Goal: Task Accomplishment & Management: Use online tool/utility

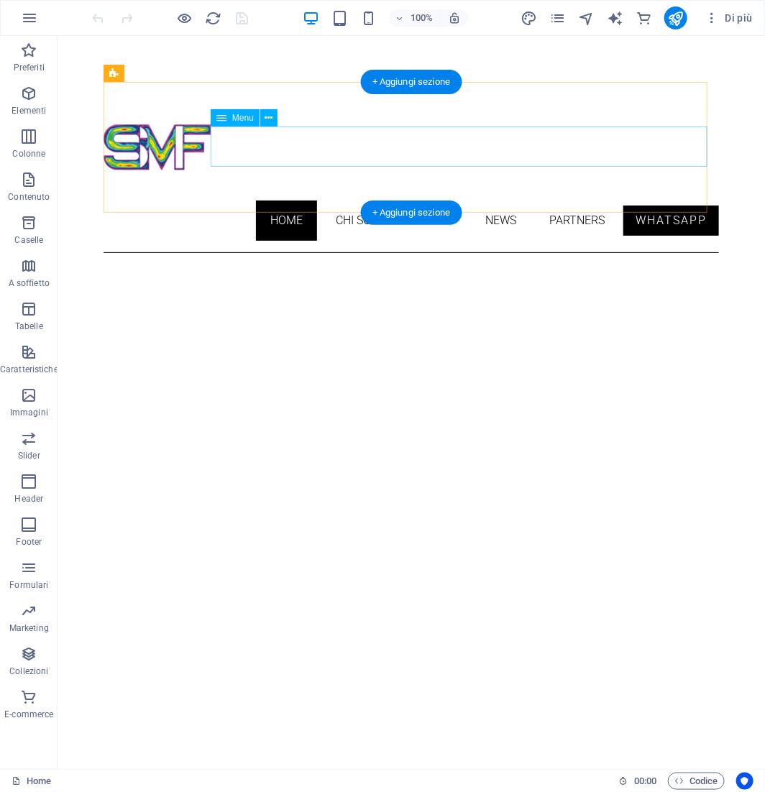
click at [417, 200] on nav "Home CHI SONO Work News Partners Whatsapp" at bounding box center [410, 220] width 615 height 40
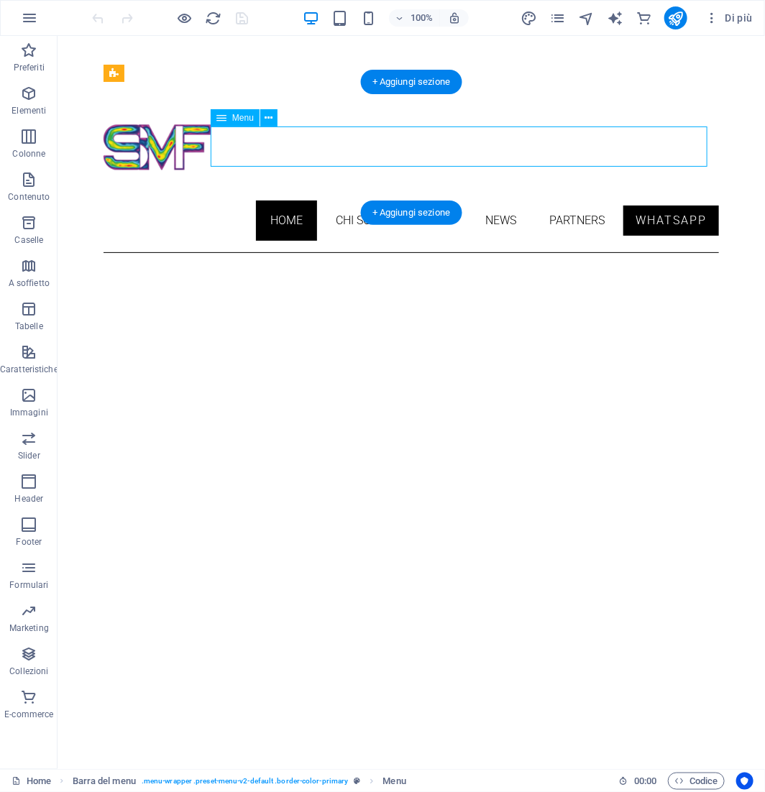
click at [417, 200] on nav "Home CHI SONO Work News Partners Whatsapp" at bounding box center [410, 220] width 615 height 40
click at [416, 200] on nav "Home CHI SONO Work News Partners Whatsapp" at bounding box center [410, 220] width 615 height 40
select select
select select "1"
select select
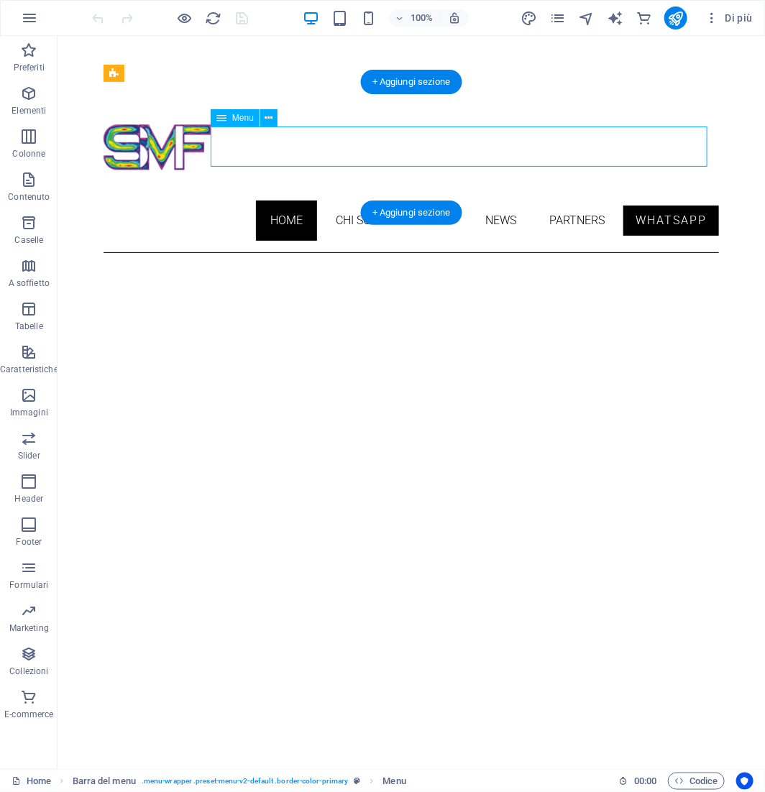
select select "2"
select select
select select "3"
select select
select select "4"
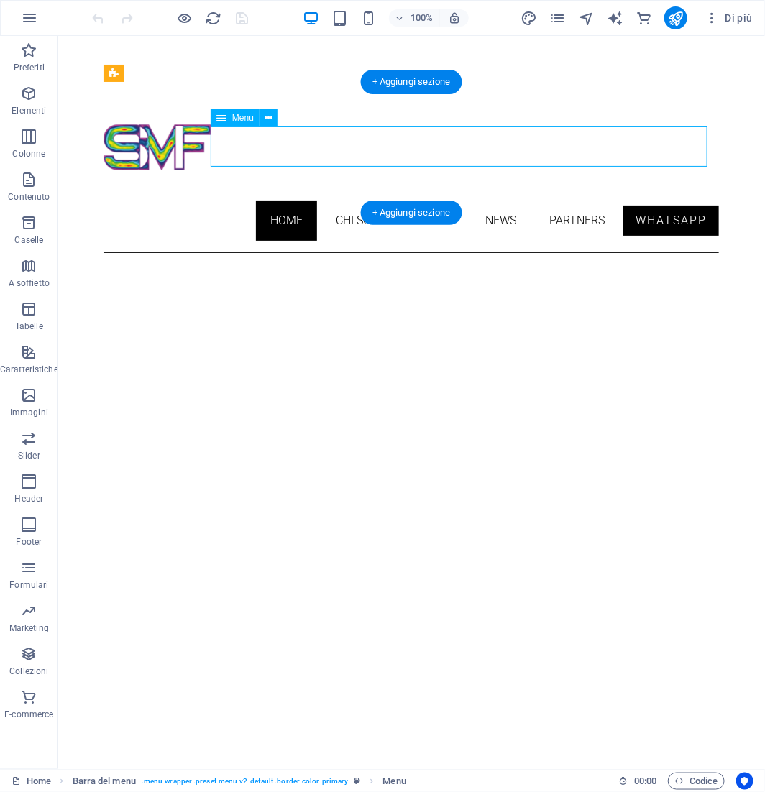
select select
select select "overlay"
select select "secondary"
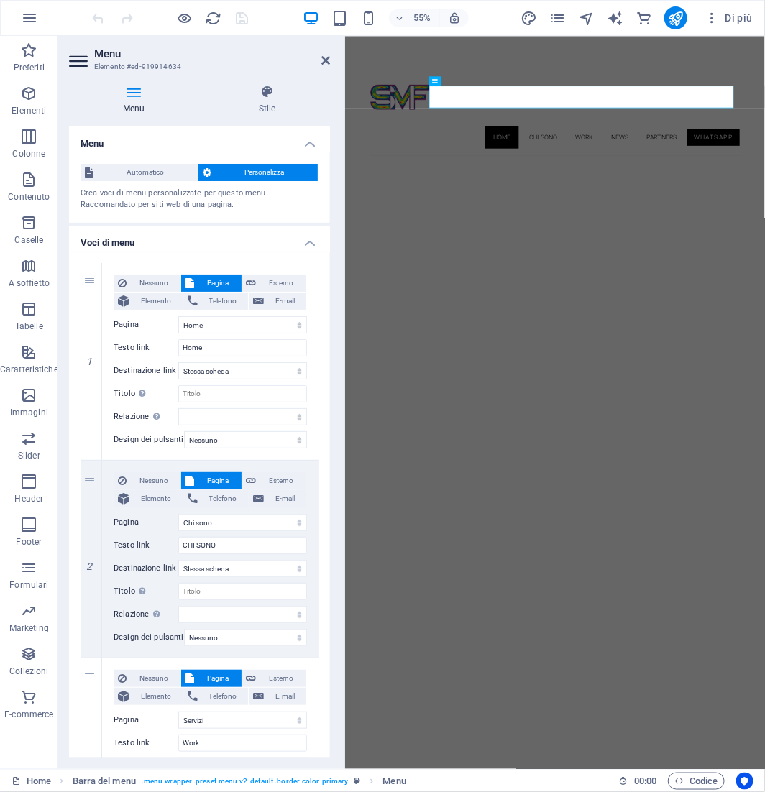
click at [329, 60] on aside "Menu Elemento #ed-919914634 Menu Stile Menu Automatico Personalizza Crea voci d…" at bounding box center [200, 402] width 287 height 733
click at [324, 59] on icon at bounding box center [325, 60] width 9 height 11
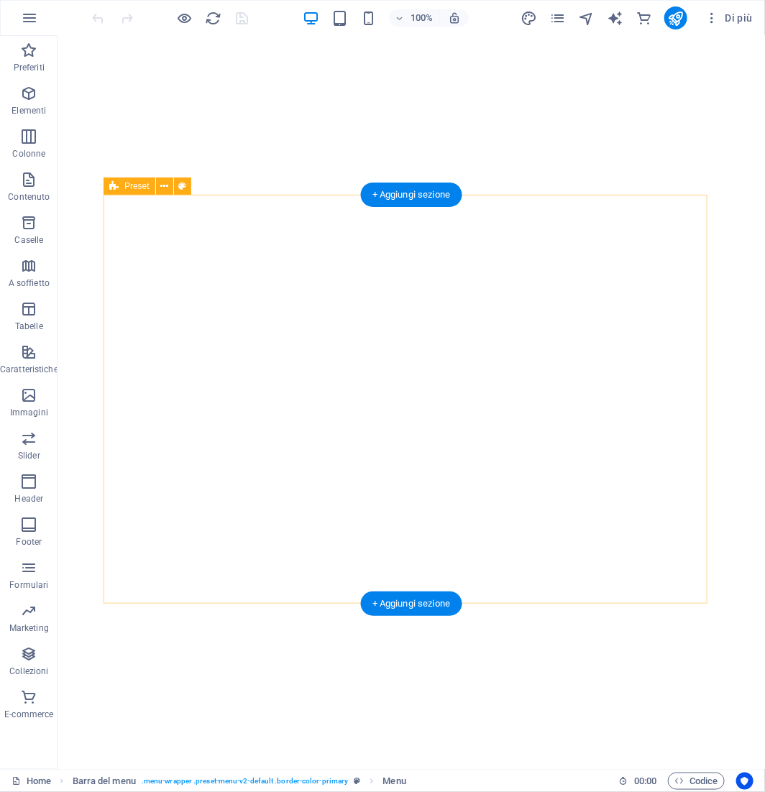
scroll to position [160, 0]
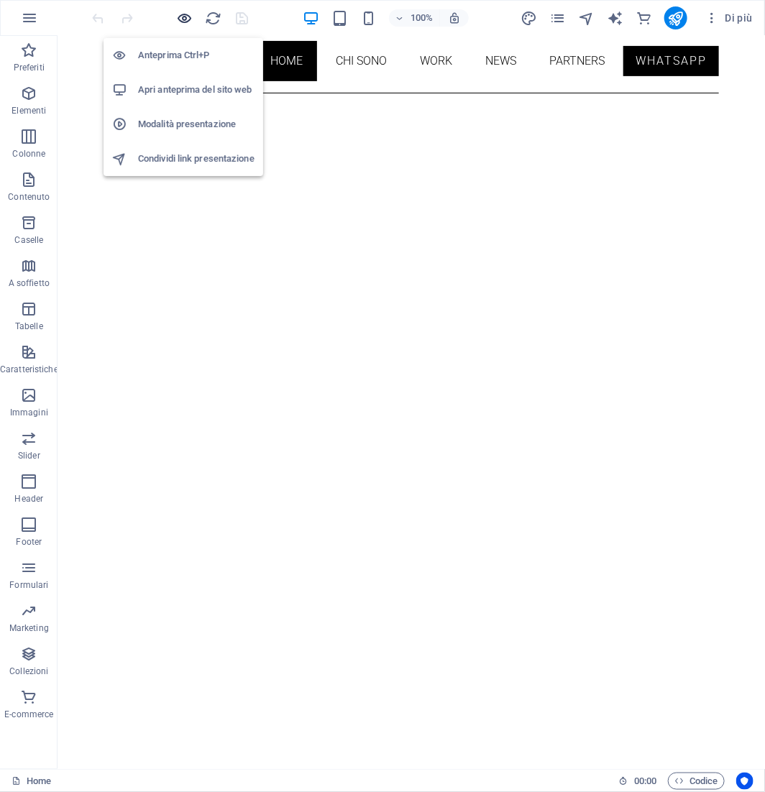
click at [189, 17] on icon "button" at bounding box center [185, 18] width 17 height 17
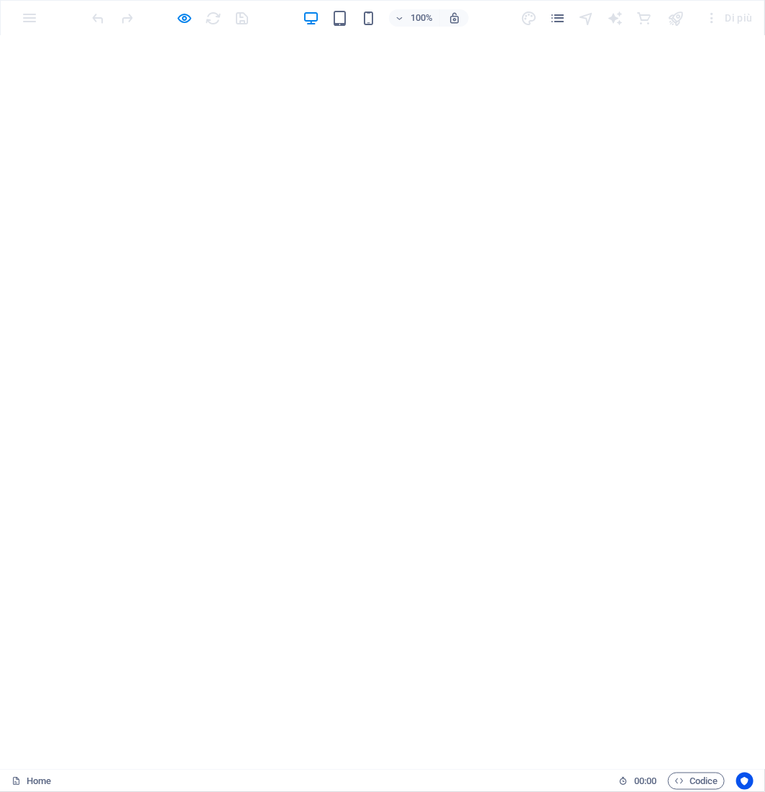
scroll to position [878, 0]
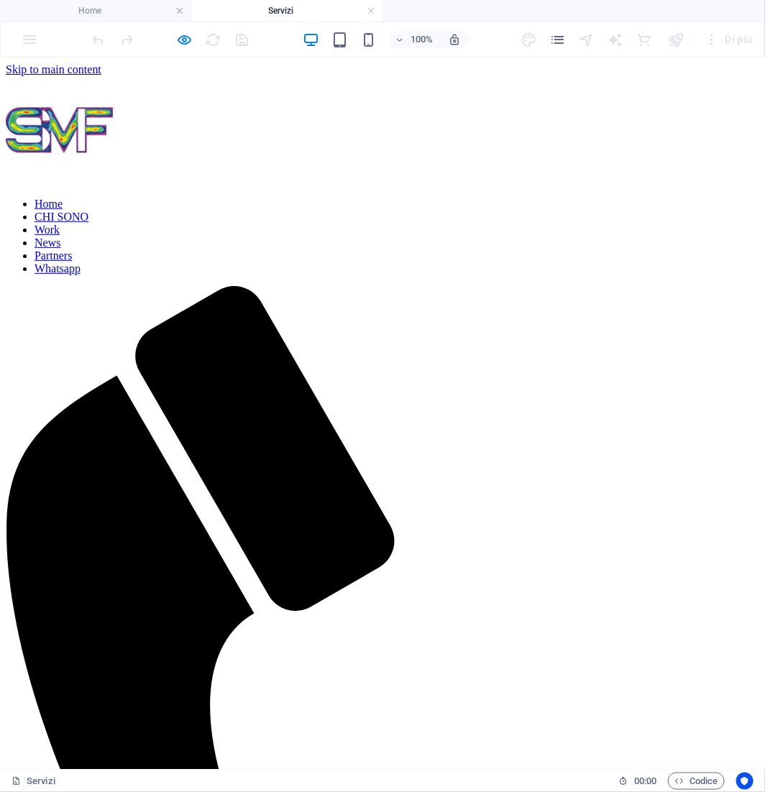
scroll to position [0, 0]
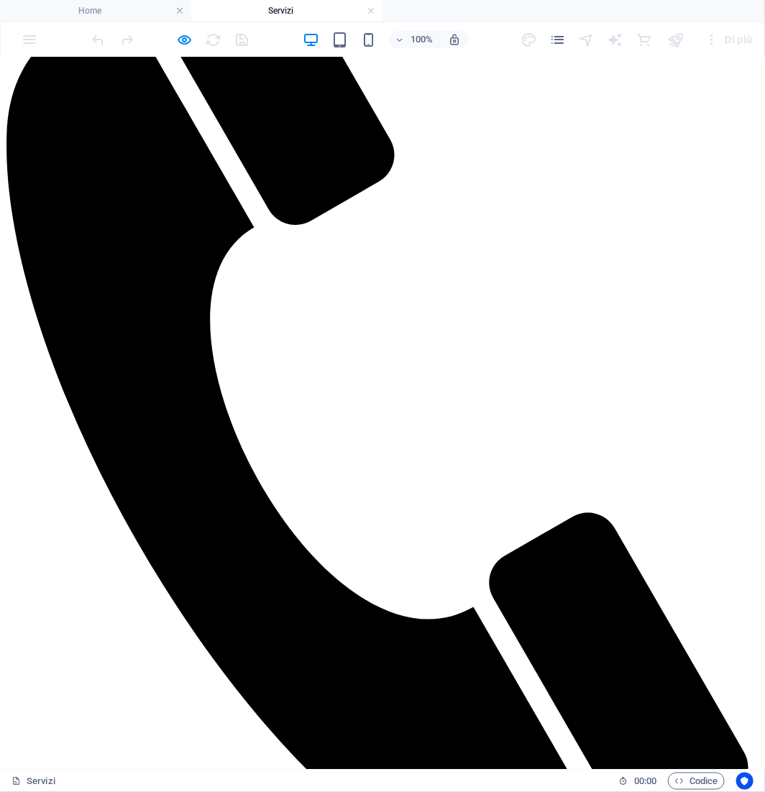
scroll to position [399, 0]
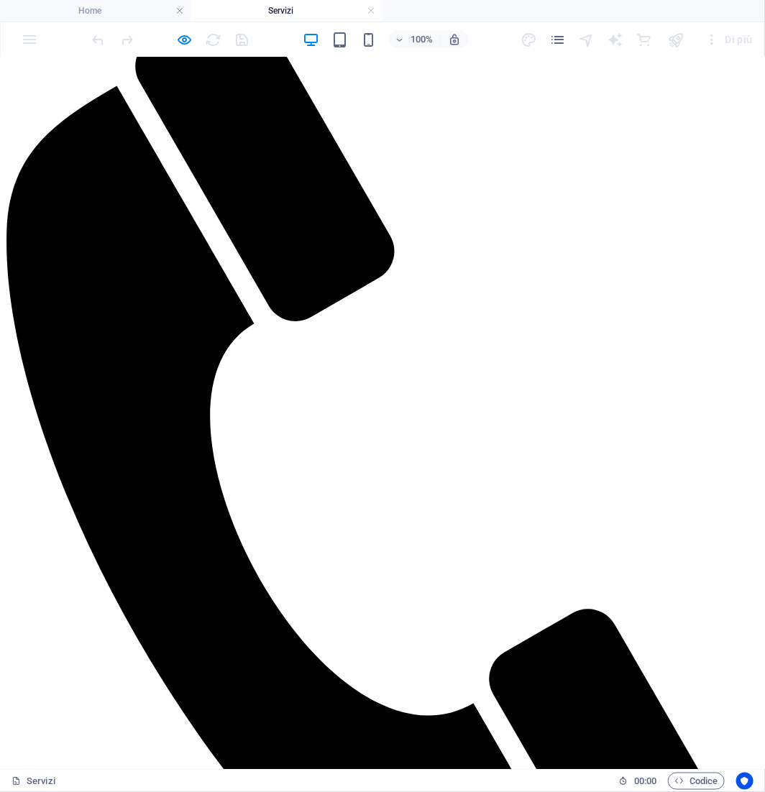
scroll to position [0, 0]
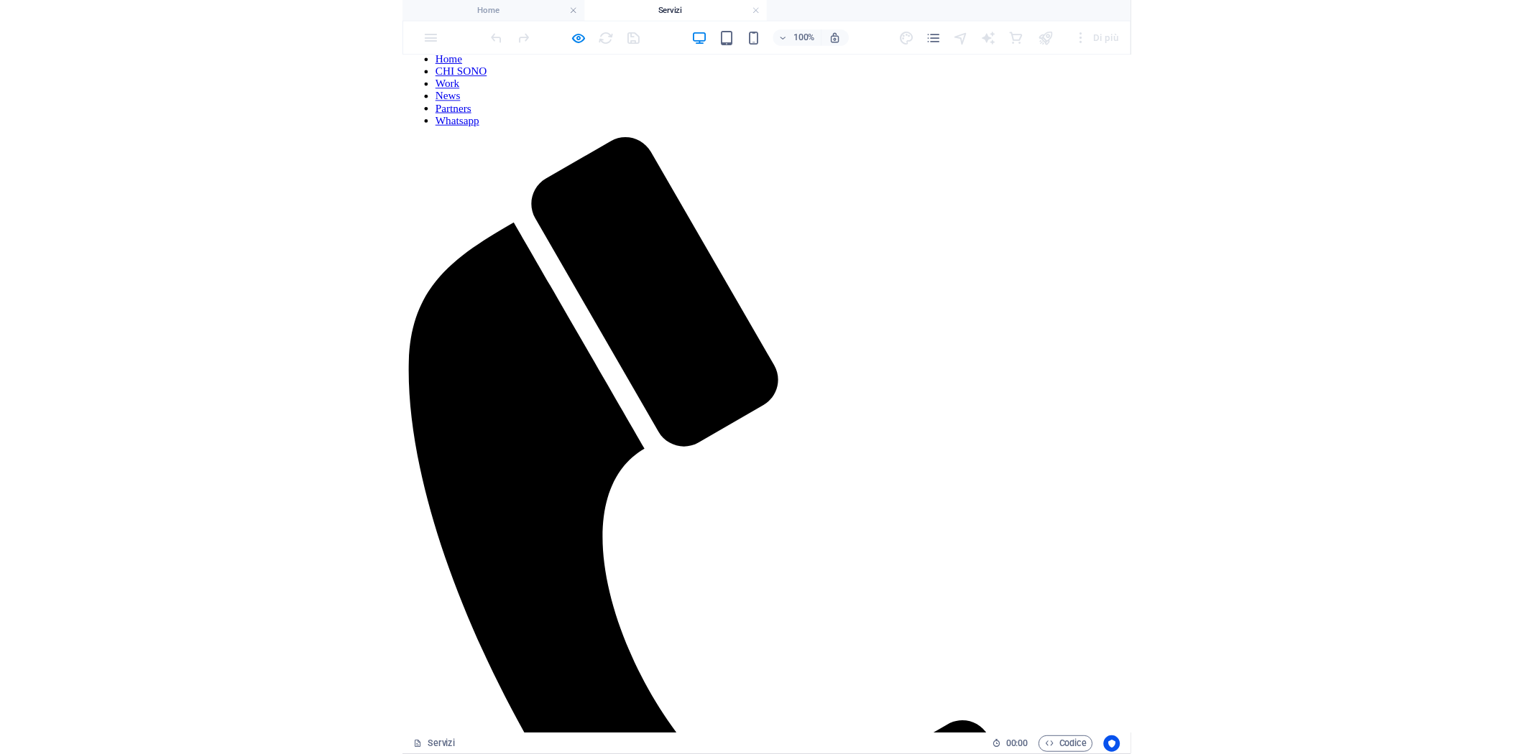
scroll to position [80, 0]
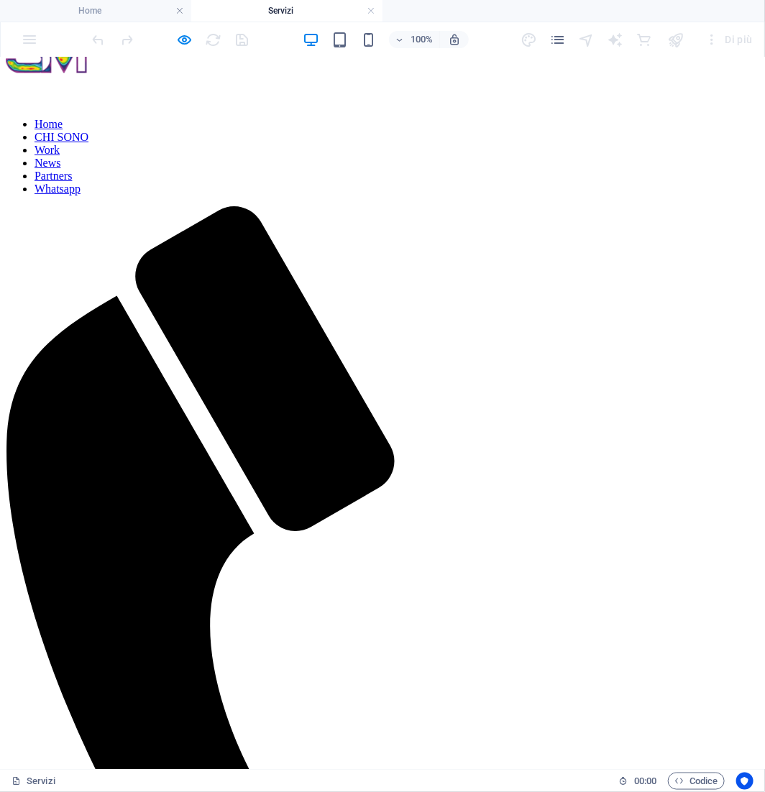
click at [343, 117] on nav "Home CHI SONO Work News Partners Whatsapp" at bounding box center [382, 156] width 753 height 78
click at [333, 117] on nav "Home CHI SONO Work News Partners Whatsapp" at bounding box center [382, 156] width 753 height 78
click at [195, 32] on div at bounding box center [170, 39] width 161 height 23
click at [180, 111] on h6 "Apri anteprima del sito web" at bounding box center [196, 111] width 116 height 17
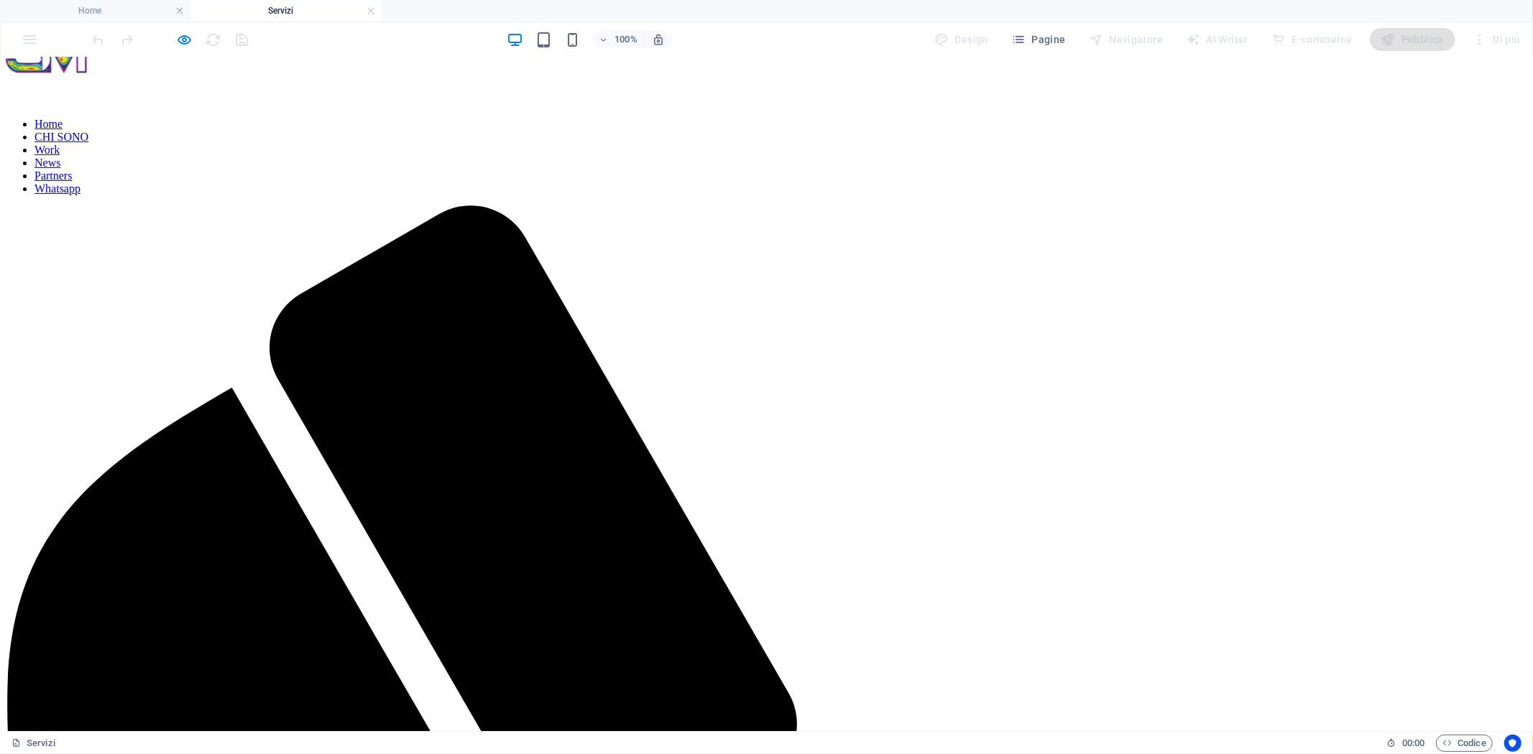
click at [1155, 4] on ul "Home Servizi" at bounding box center [766, 11] width 1533 height 22
click at [187, 34] on icon "button" at bounding box center [185, 40] width 17 height 17
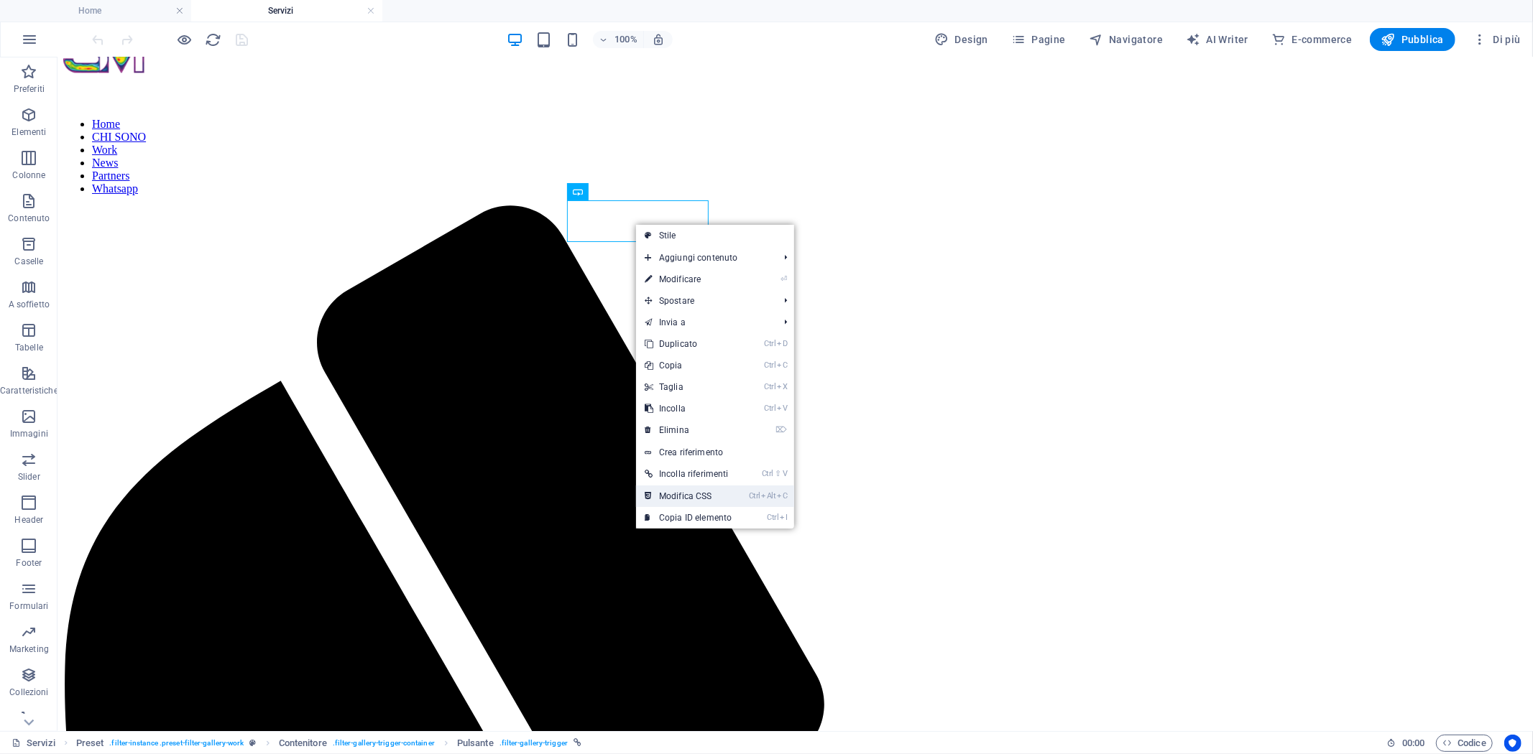
click at [711, 501] on link "Ctrl Alt C Modifica CSS" at bounding box center [688, 497] width 104 height 22
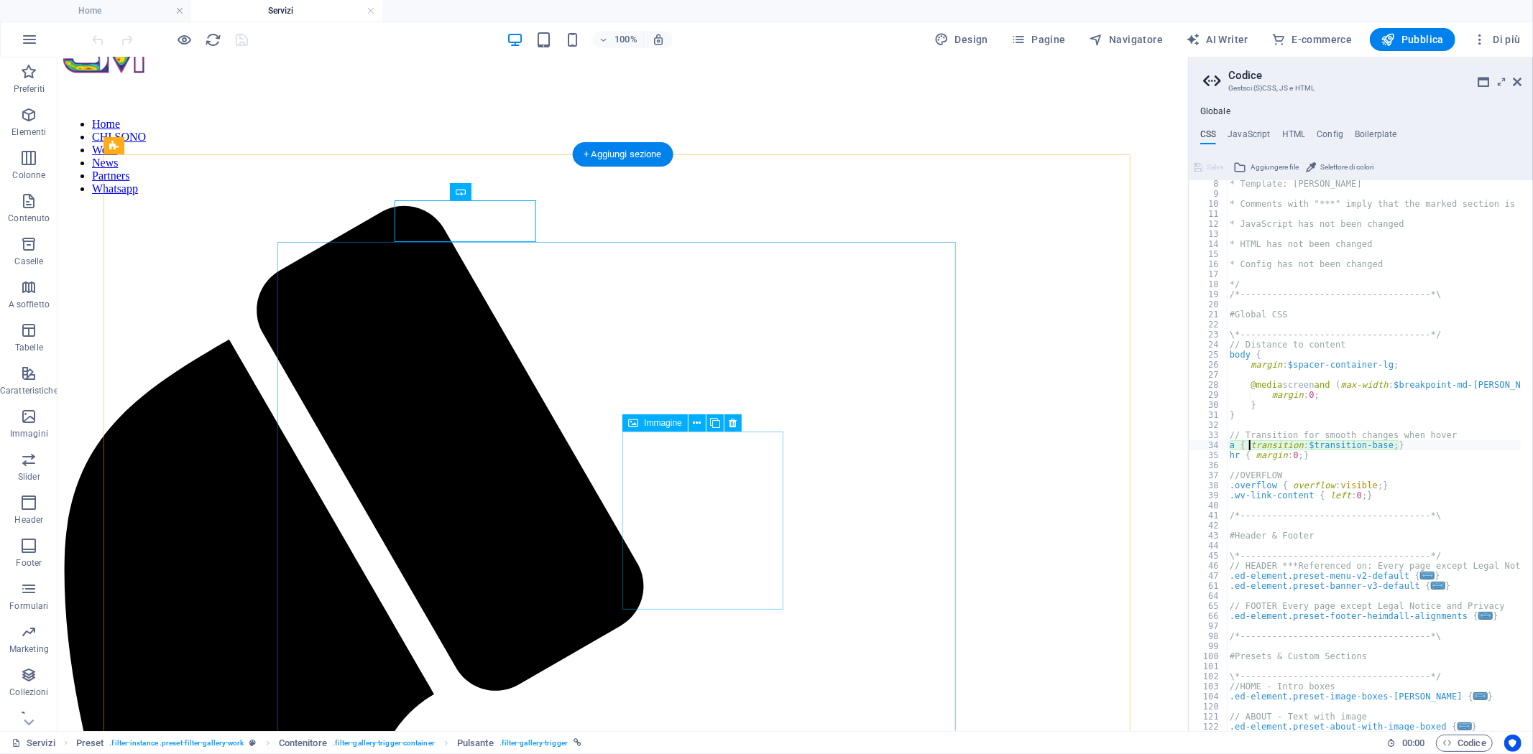
scroll to position [72, 0]
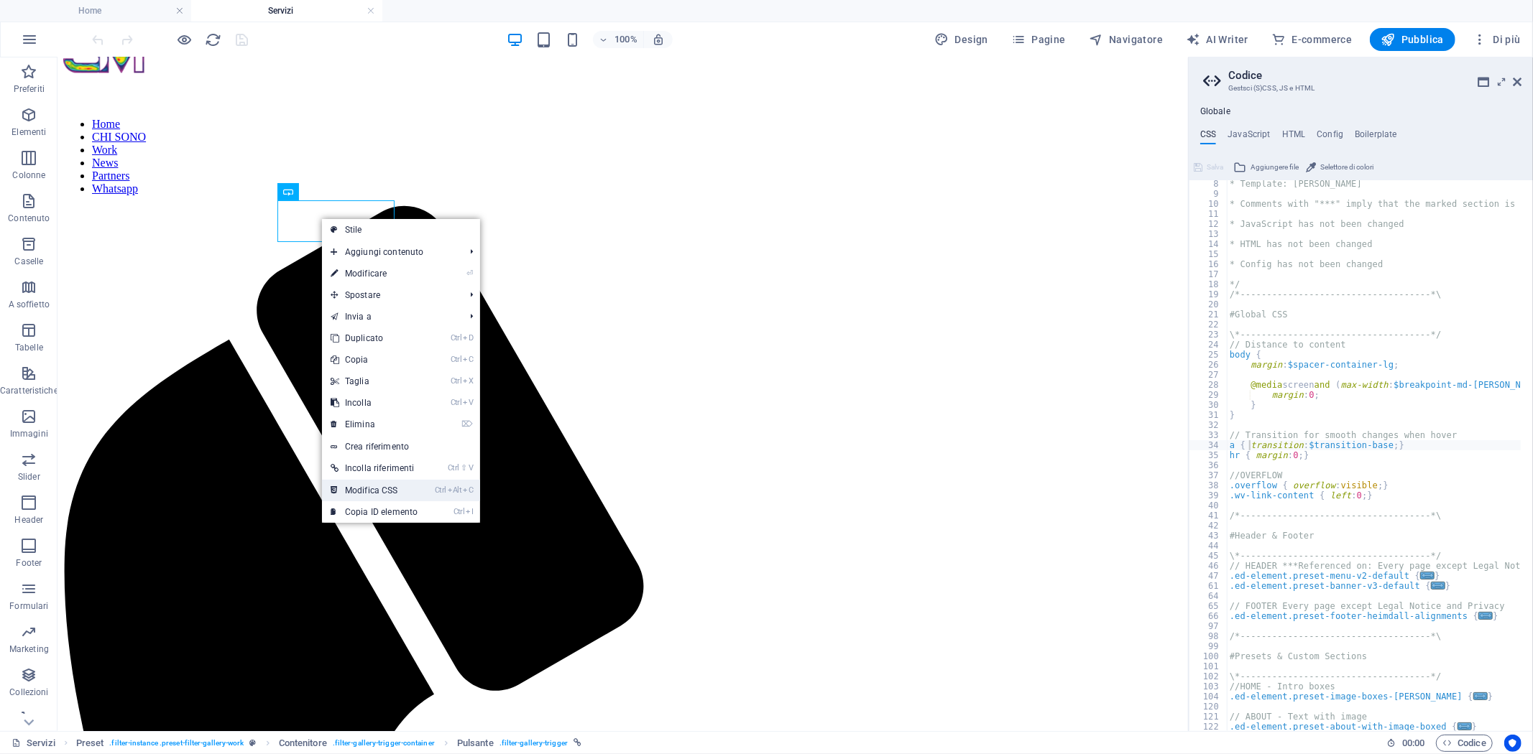
click at [408, 489] on link "Ctrl Alt C Modifica CSS" at bounding box center [374, 491] width 104 height 22
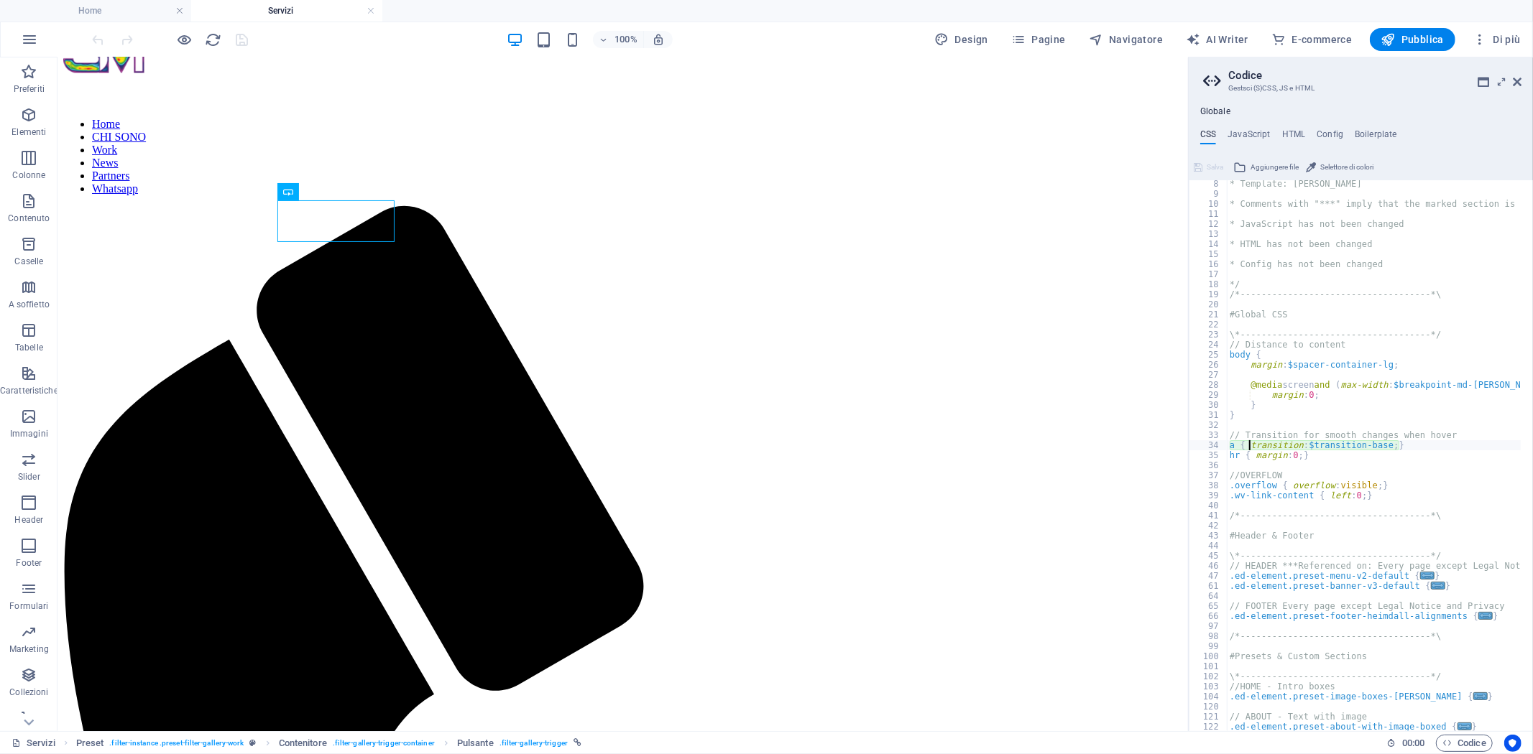
scroll to position [0, 0]
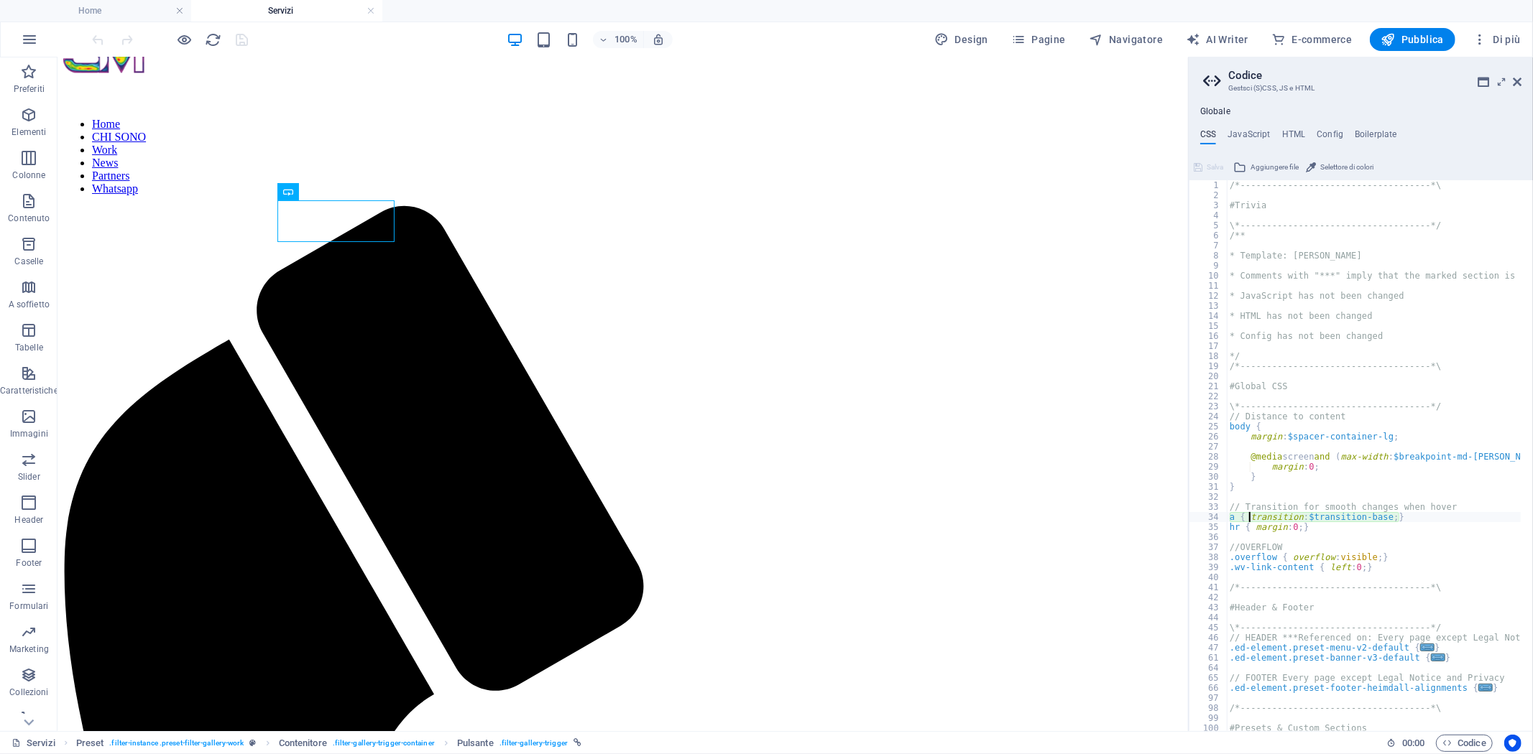
click at [1251, 264] on div "/*------------------------------------*\ #Trivia \*----------------------------…" at bounding box center [1442, 460] width 431 height 560
click at [1246, 381] on div "/*------------------------------------*\ #Trivia \*----------------------------…" at bounding box center [1442, 460] width 431 height 560
click at [1258, 392] on div "/*------------------------------------*\ #Trivia \*----------------------------…" at bounding box center [1442, 460] width 431 height 560
click at [1257, 420] on div "/*------------------------------------*\ #Trivia \*----------------------------…" at bounding box center [1442, 460] width 431 height 560
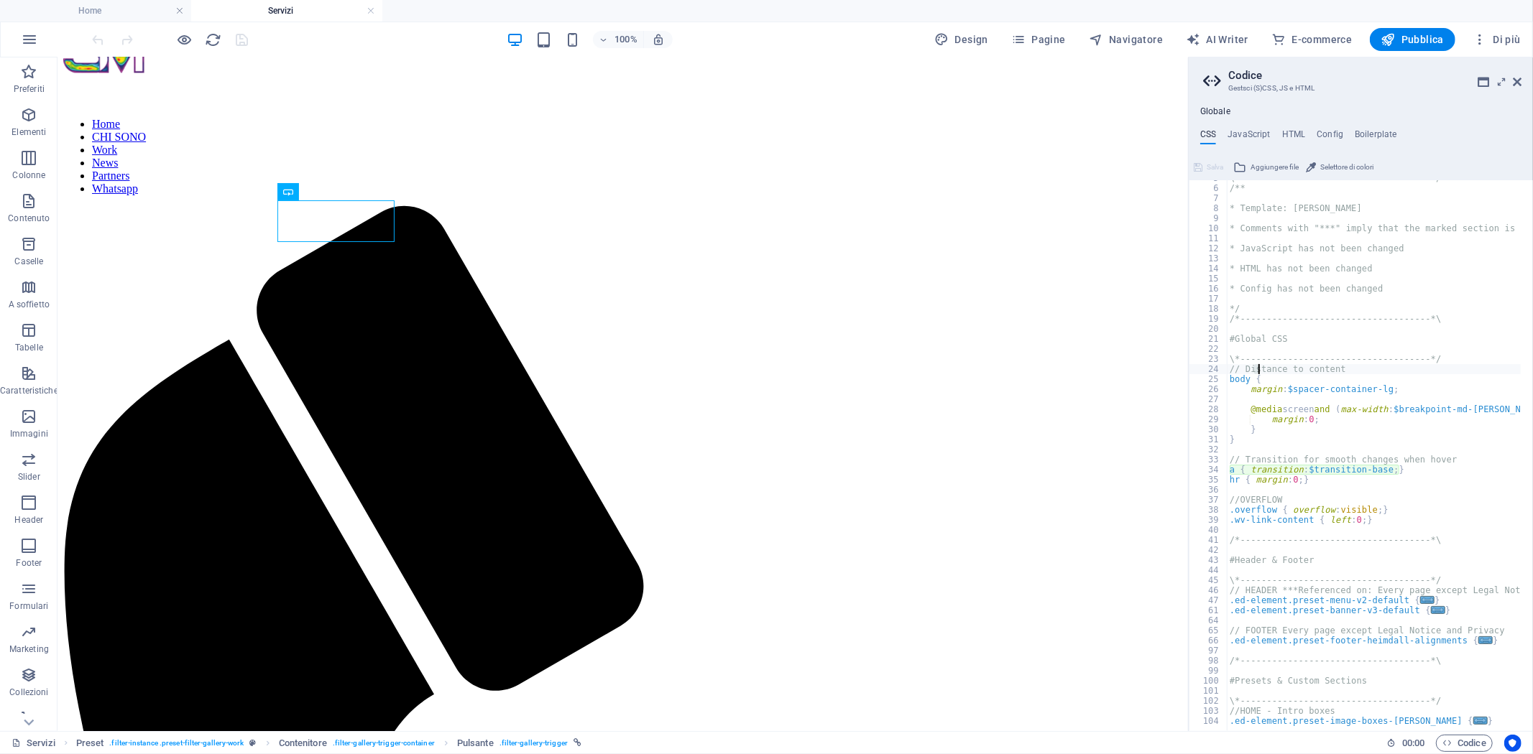
scroll to position [239, 0]
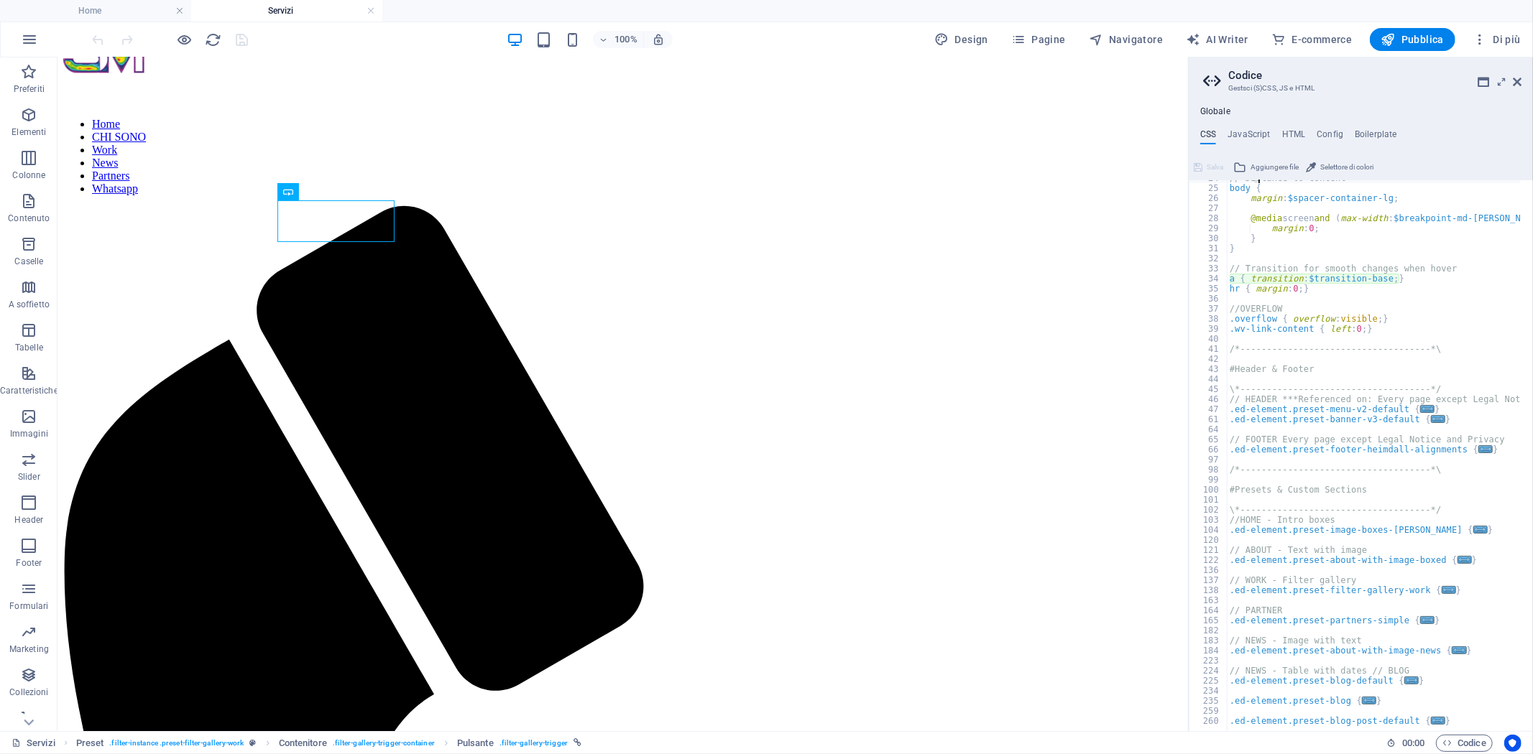
click at [1273, 396] on div "// Distance to content body { margin : $spacer-container-lg ; @media screen and…" at bounding box center [1442, 453] width 431 height 560
click at [1296, 411] on div "// Distance to content body { margin : $spacer-container-lg ; @media screen and…" at bounding box center [1442, 453] width 431 height 560
type textarea ".ed-element.preset-menu-v2-default {"
click at [1299, 426] on div "// Distance to content body { margin : $spacer-container-lg ; @media screen and…" at bounding box center [1442, 453] width 431 height 560
click at [1293, 451] on div "// Distance to content body { margin : $spacer-container-lg ; @media screen and…" at bounding box center [1442, 453] width 431 height 560
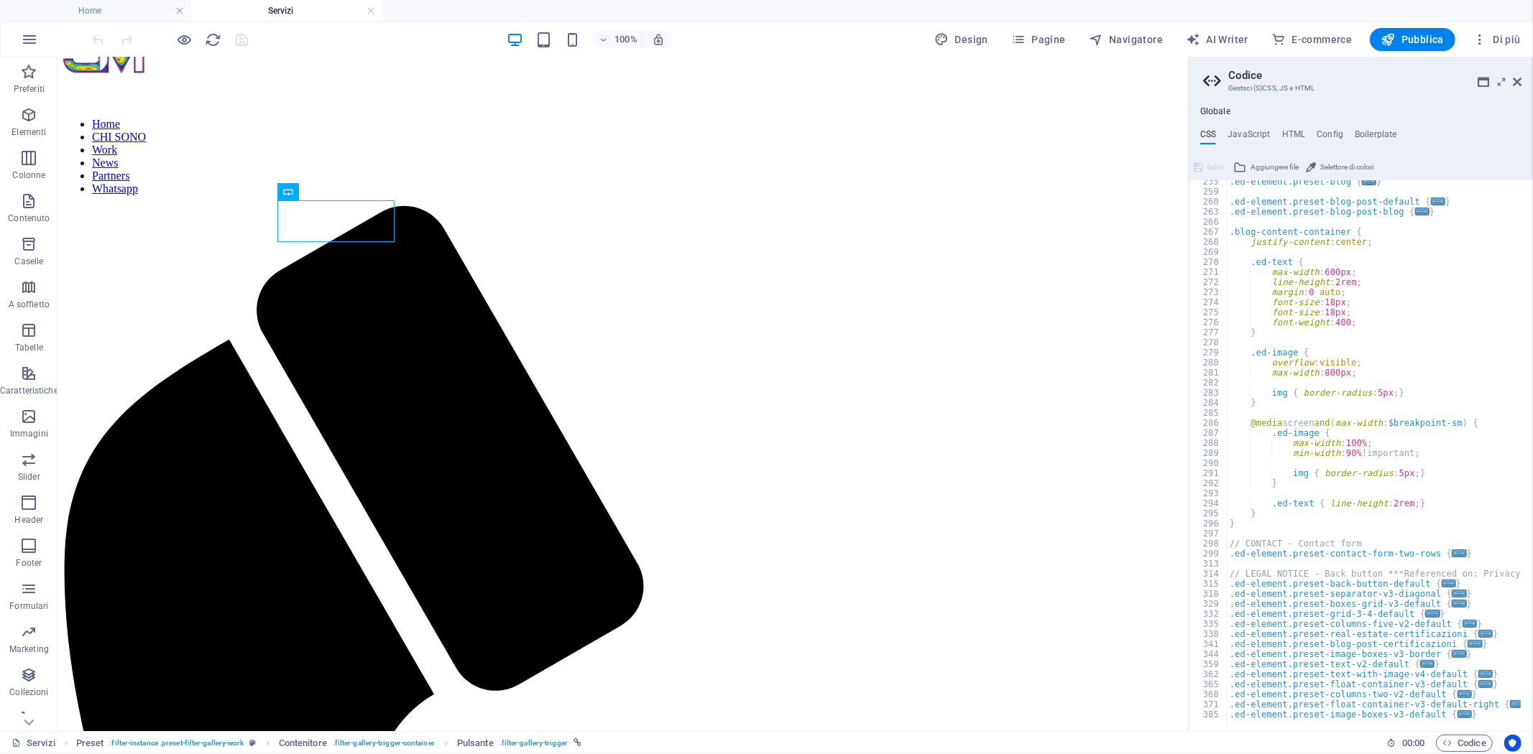
scroll to position [757, 0]
click at [1351, 591] on div ".ed-element.preset-blog { ... } .ed-element.preset-blog-post-default { ... } .e…" at bounding box center [1442, 457] width 431 height 560
click at [1333, 614] on div ".ed-element.preset-blog { ... } .ed-element.preset-blog-post-default { ... } .e…" at bounding box center [1442, 457] width 431 height 560
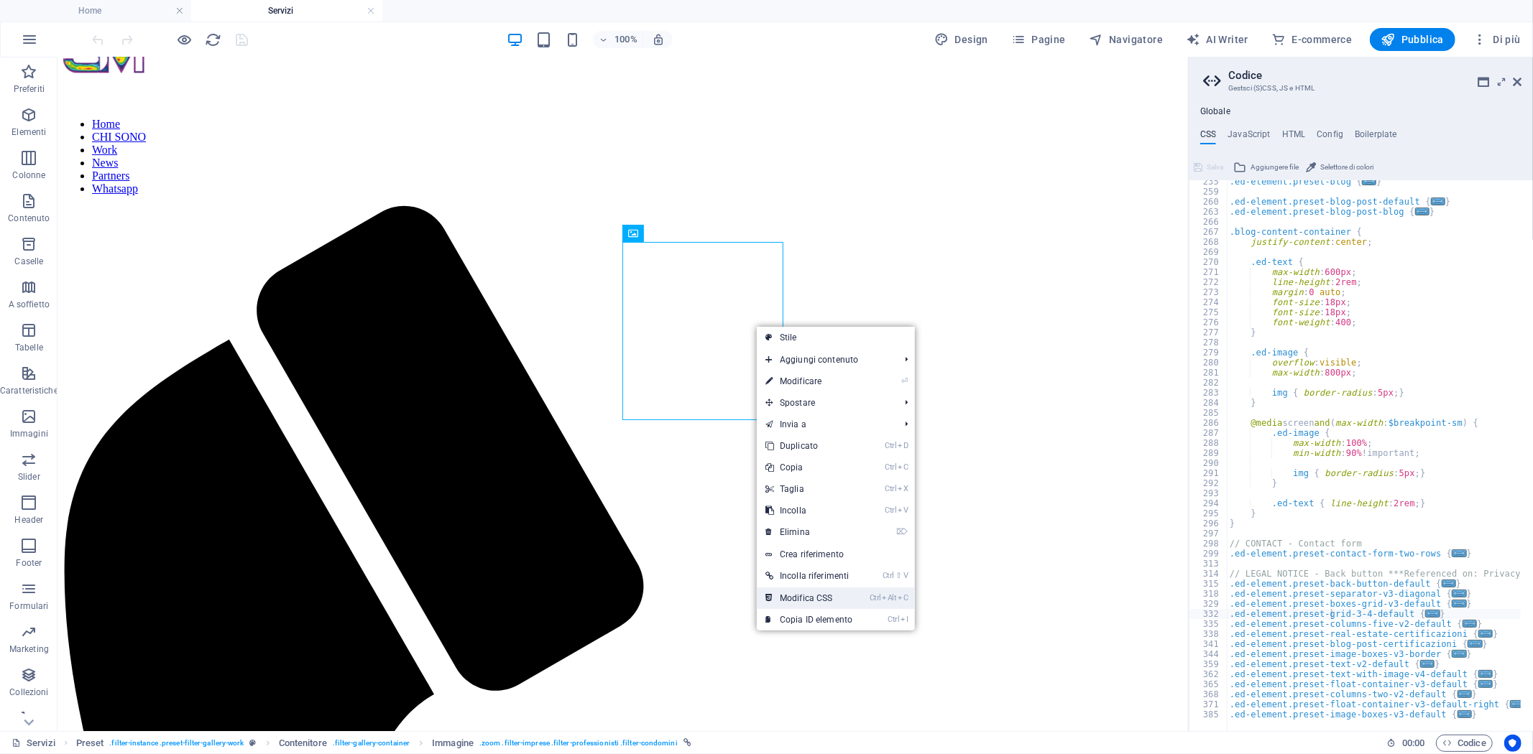
click at [872, 606] on li "Ctrl Alt C Modifica CSS" at bounding box center [836, 599] width 158 height 22
click at [824, 592] on link "Ctrl Alt C Modifica CSS" at bounding box center [809, 599] width 104 height 22
type textarea "a { transition: $transition-base; }"
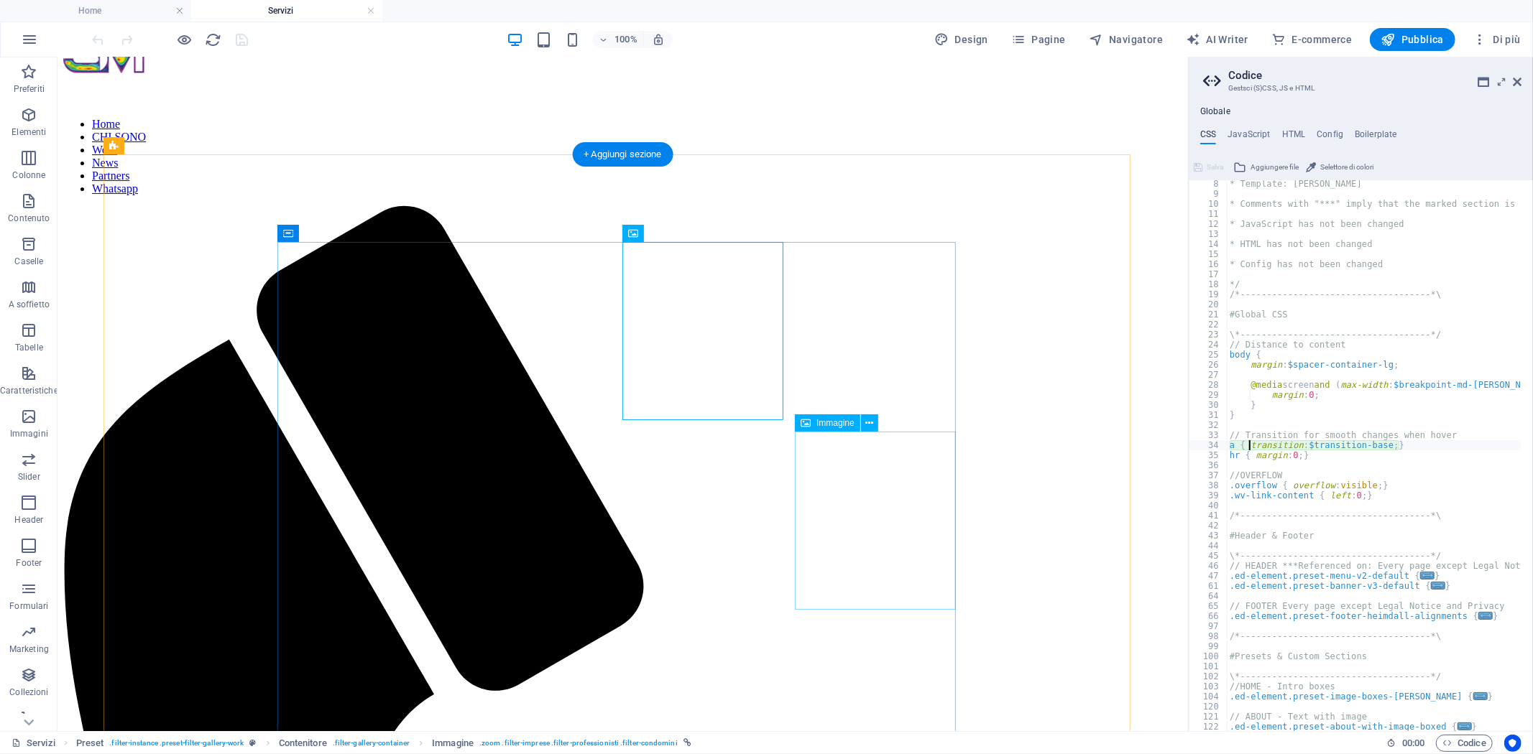
scroll to position [72, 0]
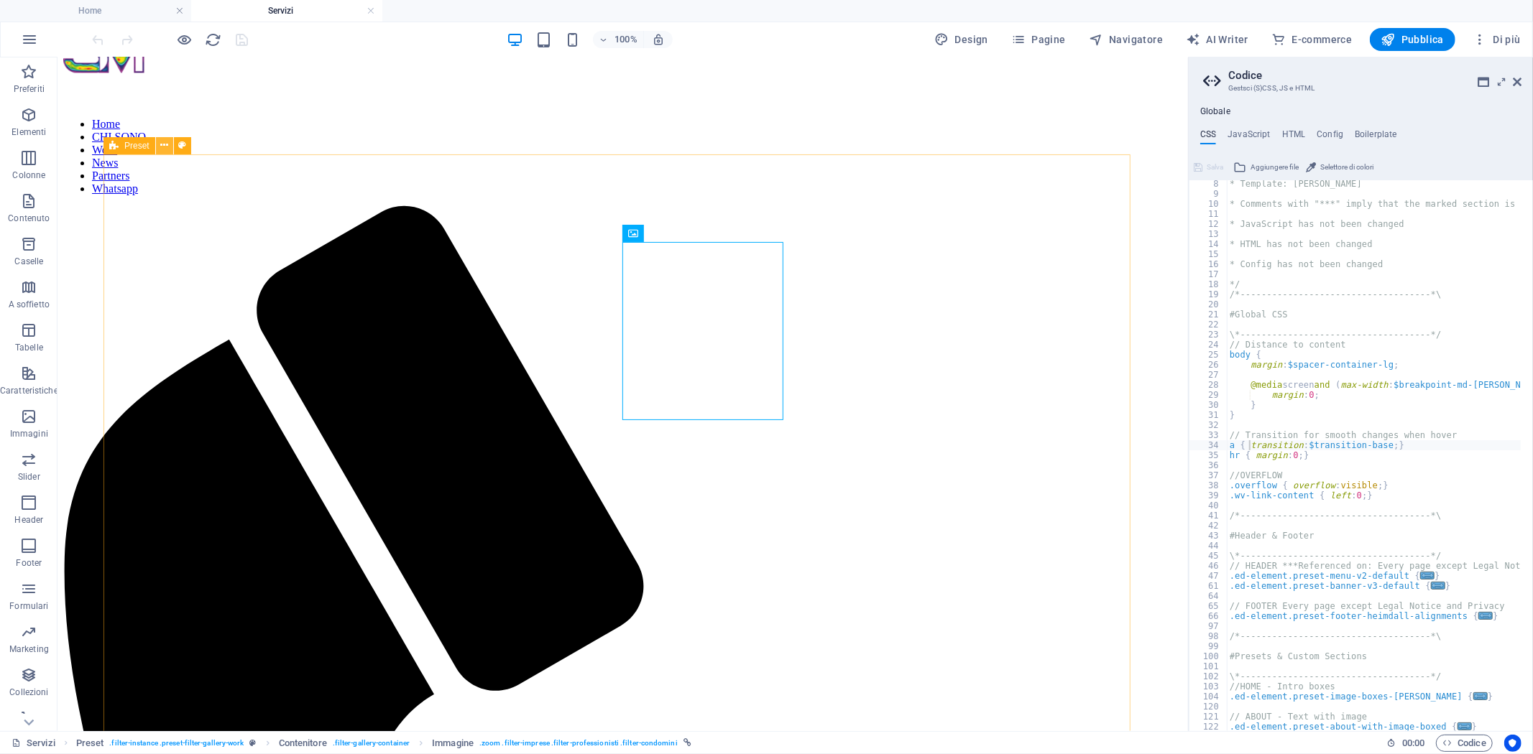
click at [166, 144] on icon at bounding box center [164, 145] width 8 height 15
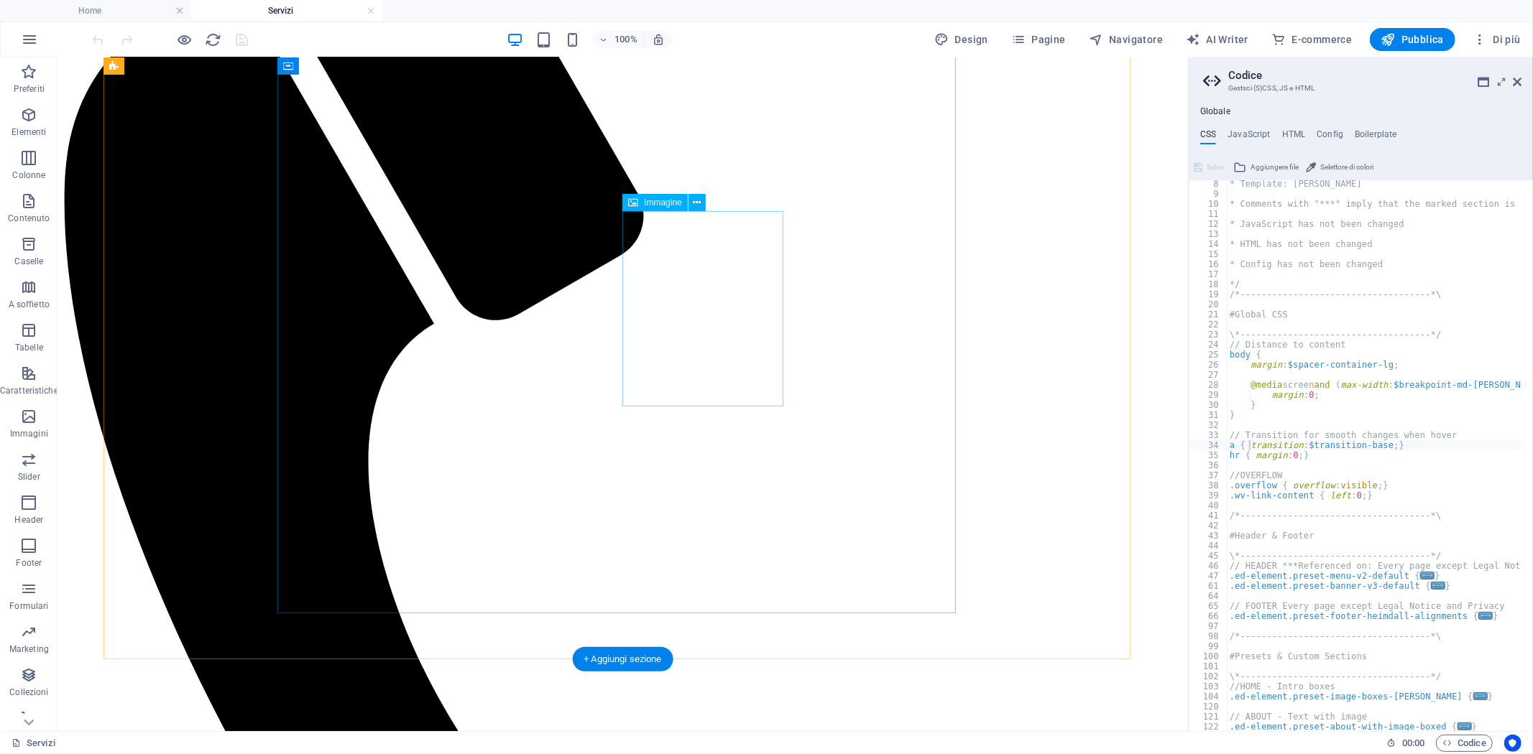
scroll to position [160, 0]
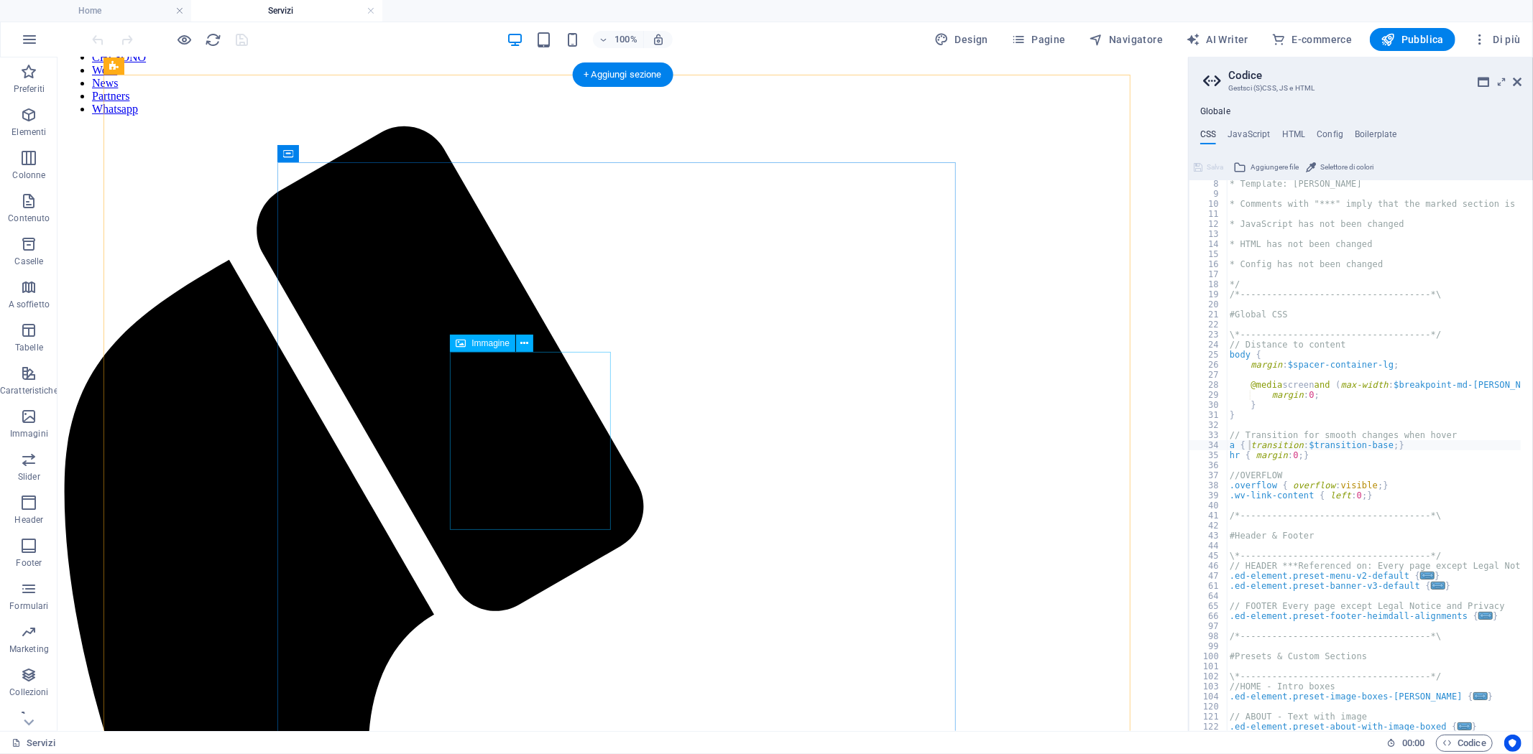
click at [491, 343] on span "Immagine" at bounding box center [490, 343] width 38 height 9
click at [492, 343] on span "Immagine" at bounding box center [490, 343] width 38 height 9
select select "%"
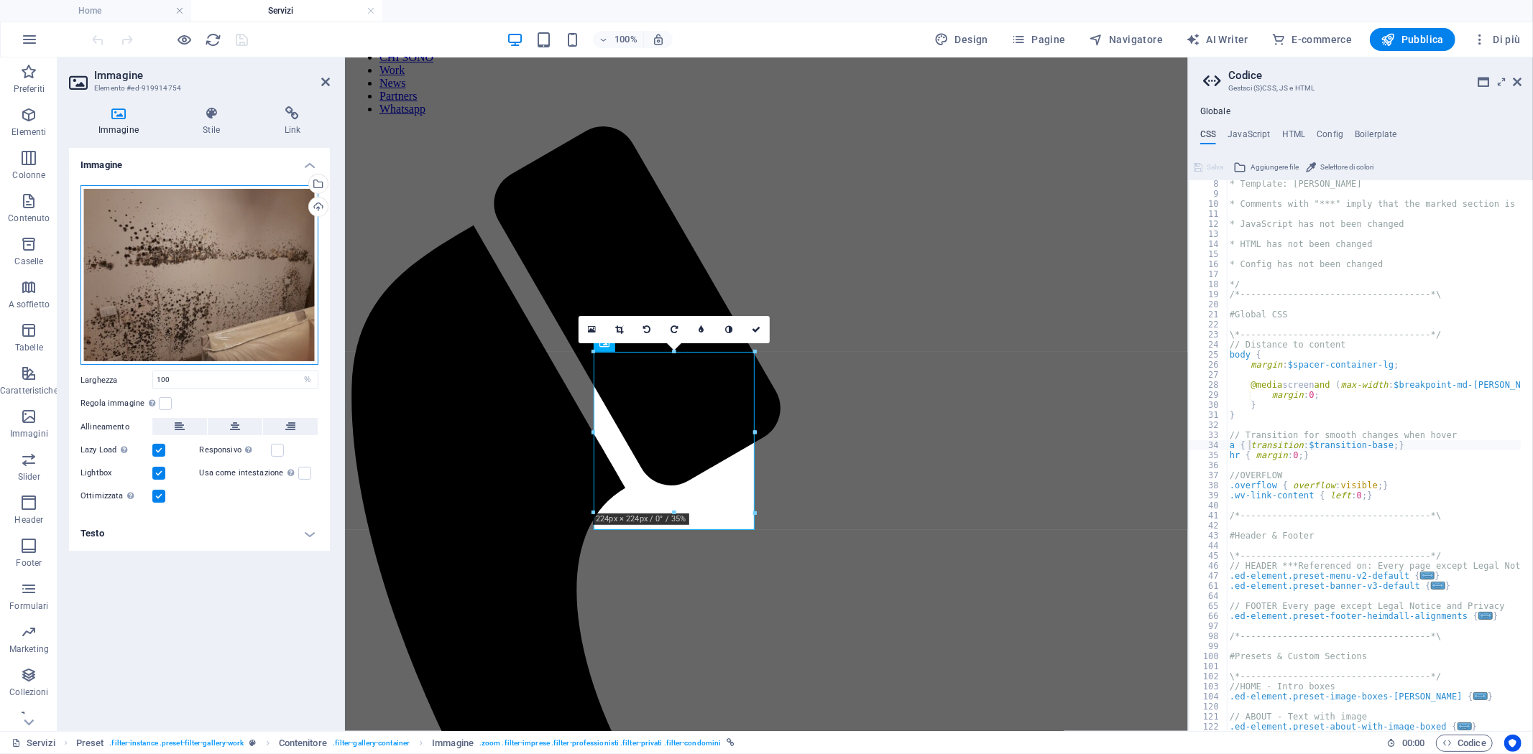
click at [206, 292] on div "Trascina qui i file, fai clic per sceglierli o selezionali da File o dalle nost…" at bounding box center [199, 275] width 238 height 180
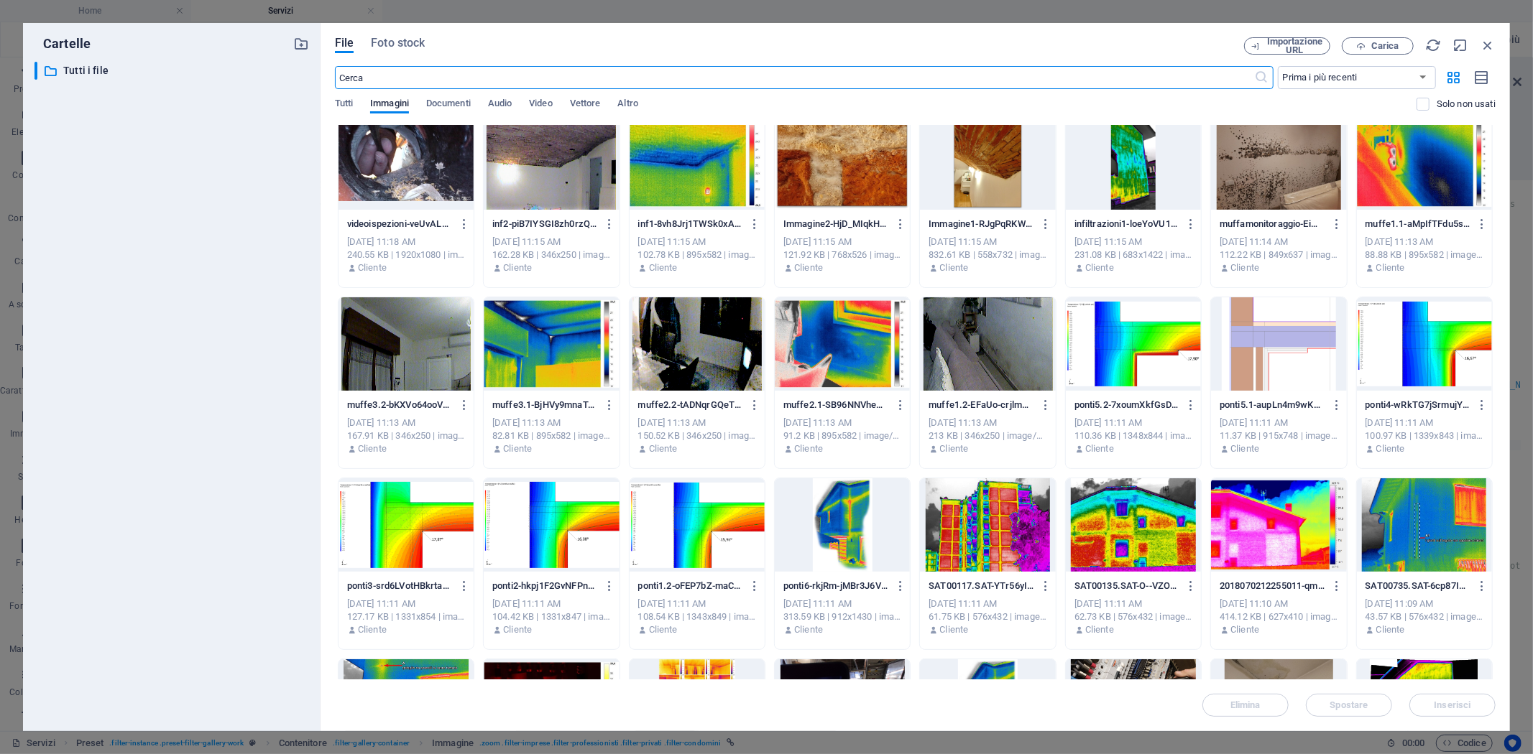
scroll to position [319, 0]
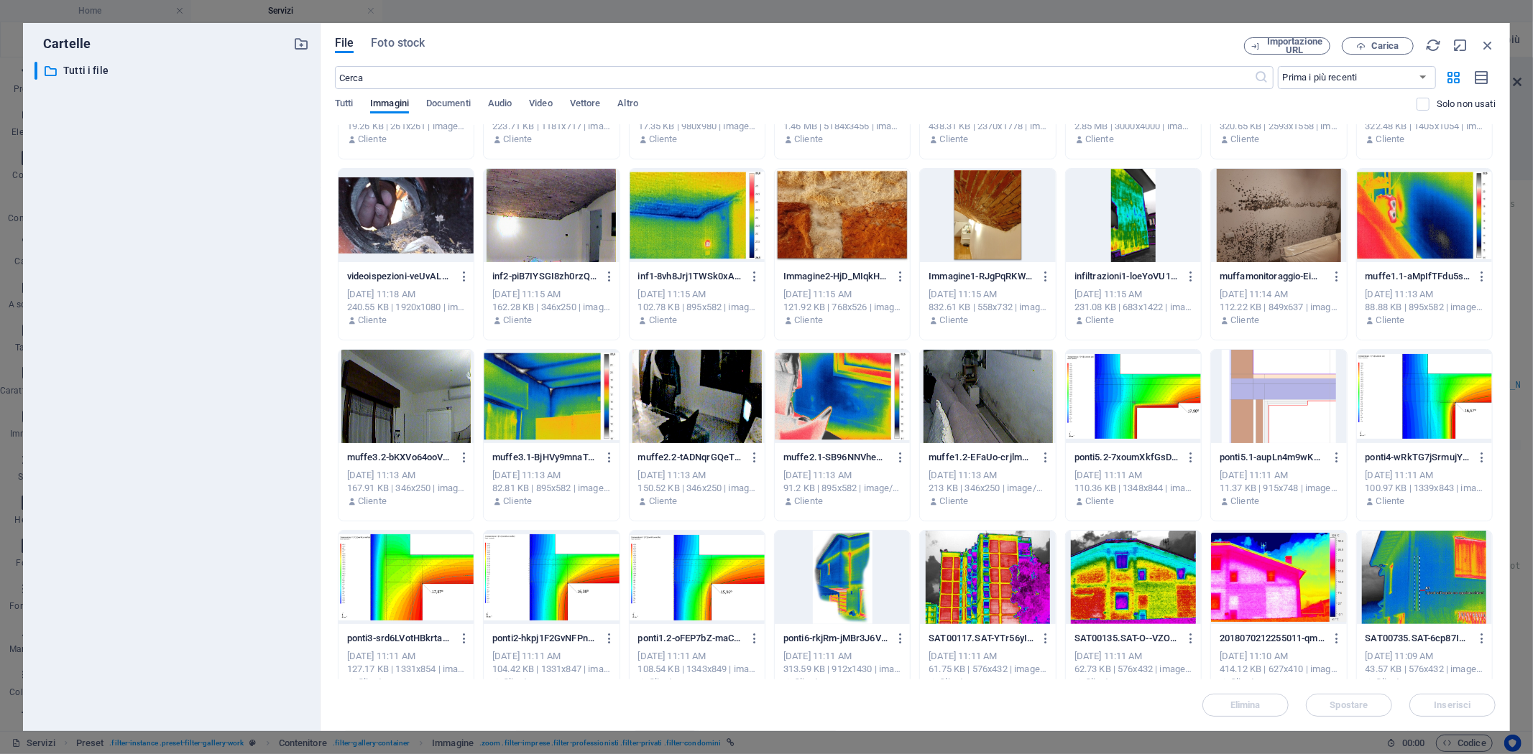
click at [1273, 278] on p "muffamonitoraggio-Eimt1mwEeT7cXX-XPRkeag.jpg" at bounding box center [1271, 276] width 105 height 13
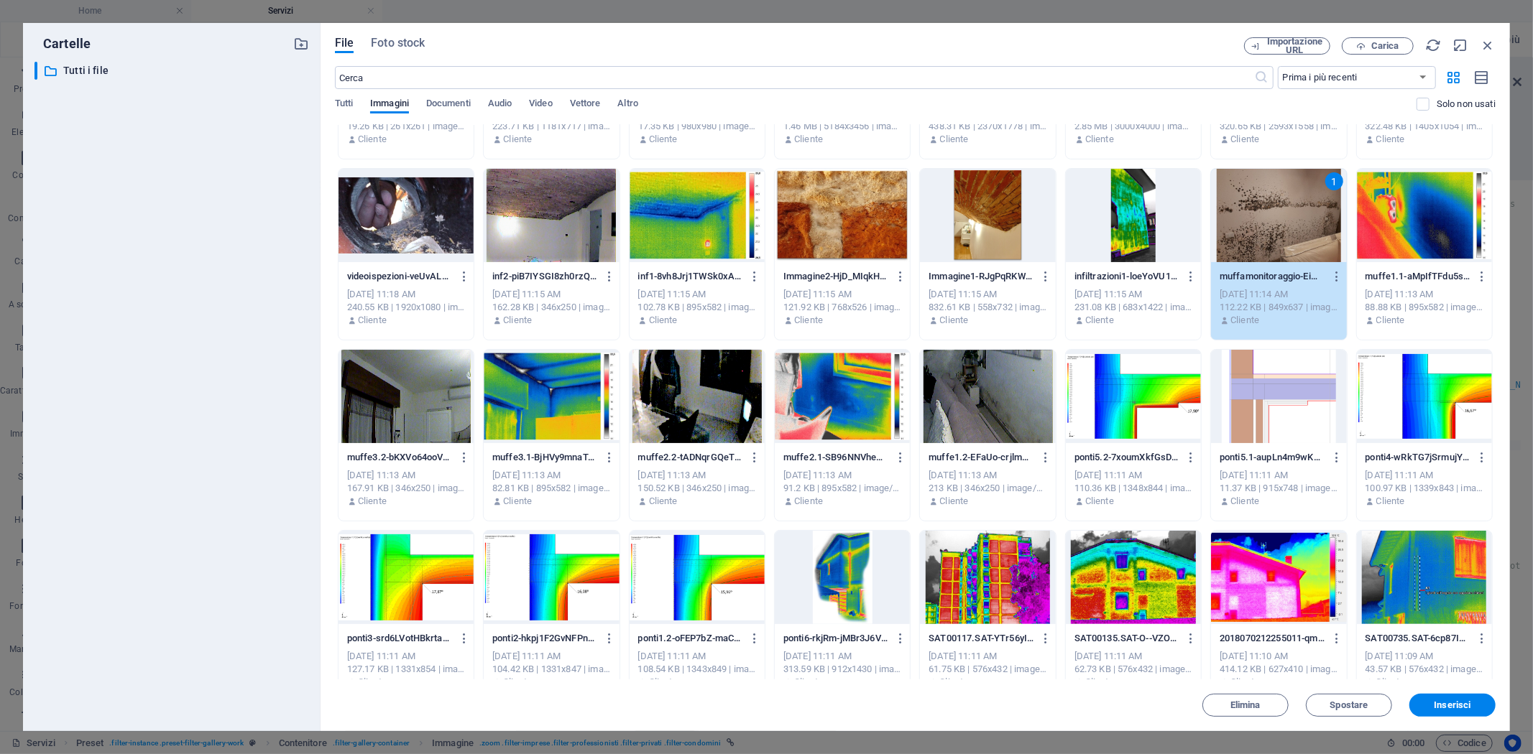
click at [1285, 249] on div "1" at bounding box center [1278, 215] width 135 height 93
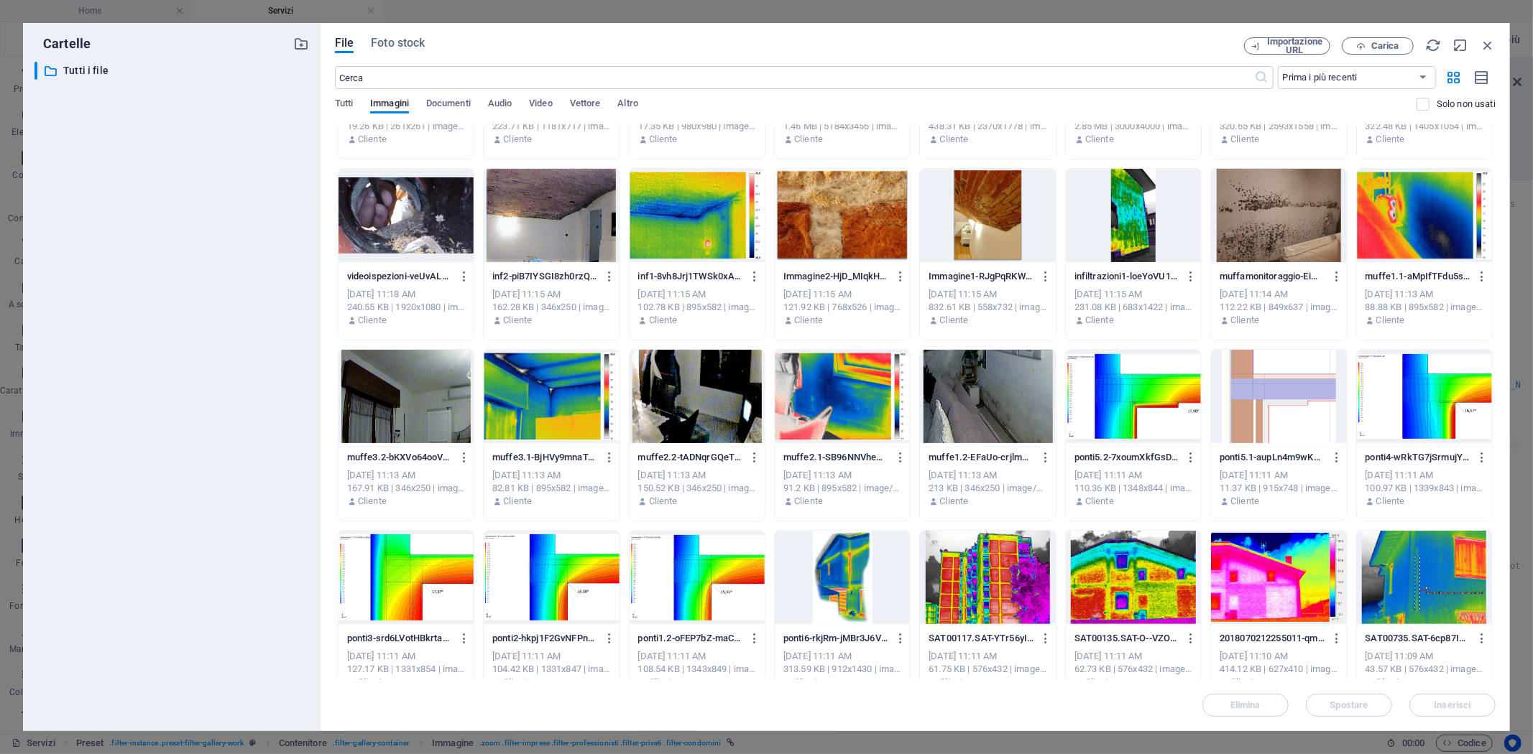
click at [1286, 249] on div at bounding box center [1278, 215] width 135 height 93
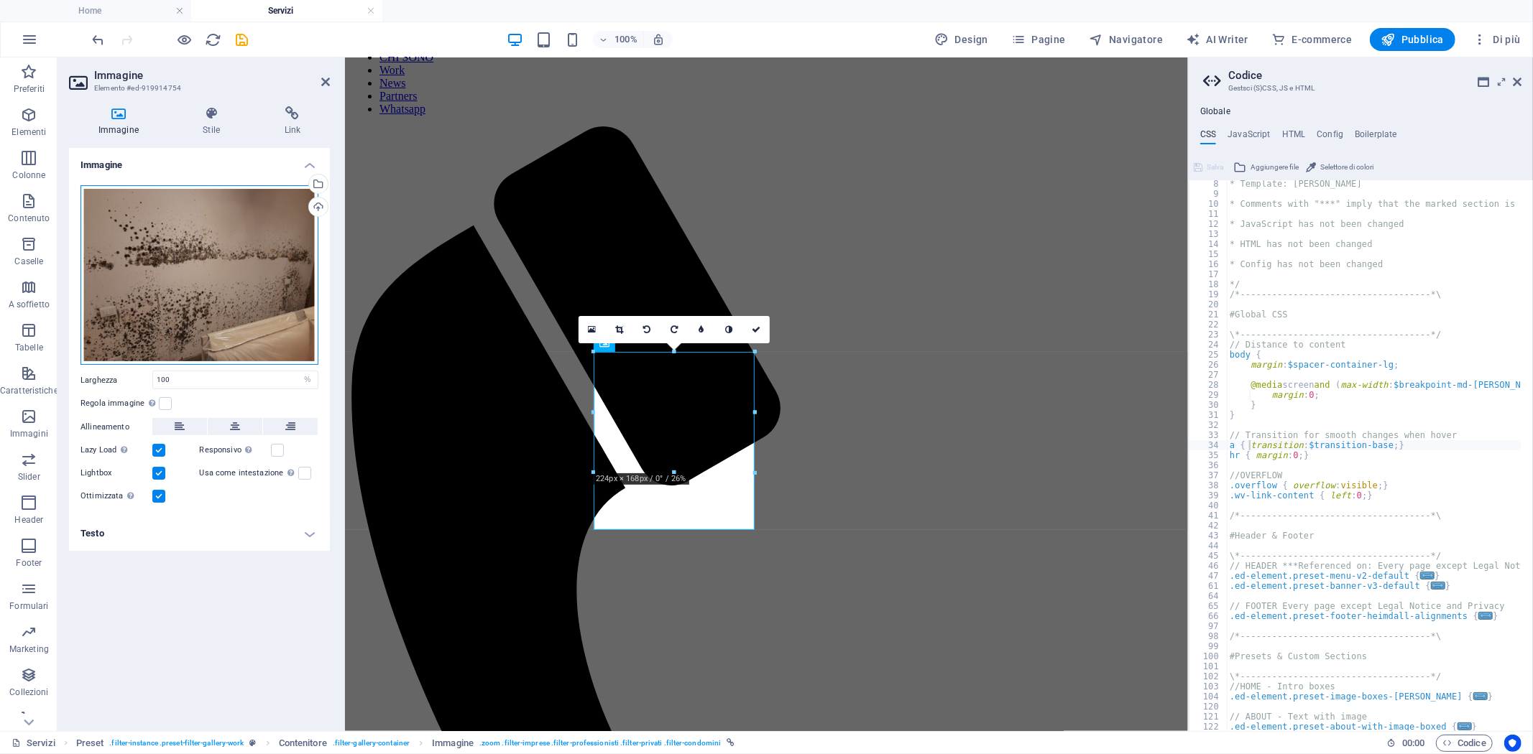
click at [249, 307] on div "Trascina qui i file, fai clic per sceglierli o selezionali da File o dalle nost…" at bounding box center [199, 275] width 238 height 180
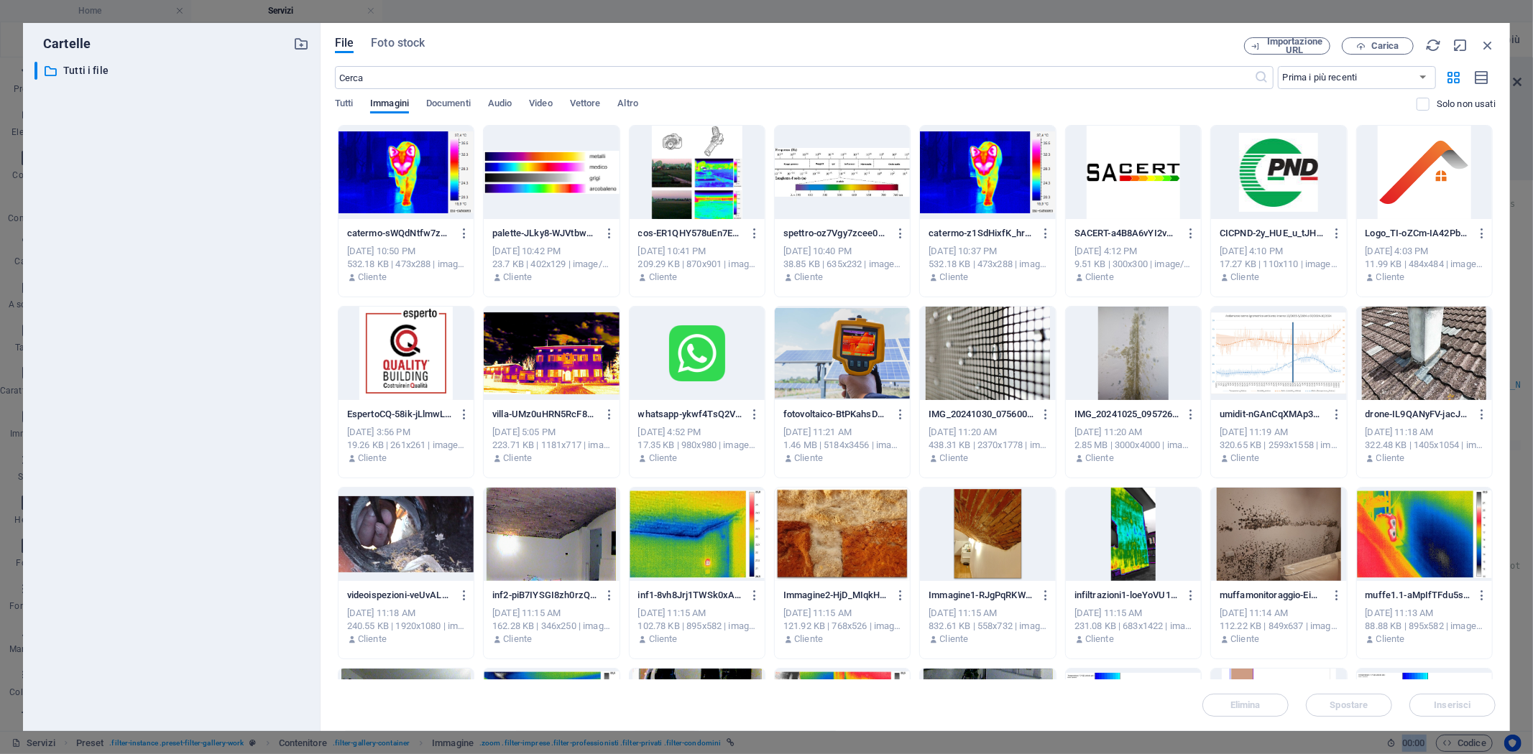
click at [249, 306] on div "​ Tutti i file Tutti i file" at bounding box center [171, 391] width 274 height 658
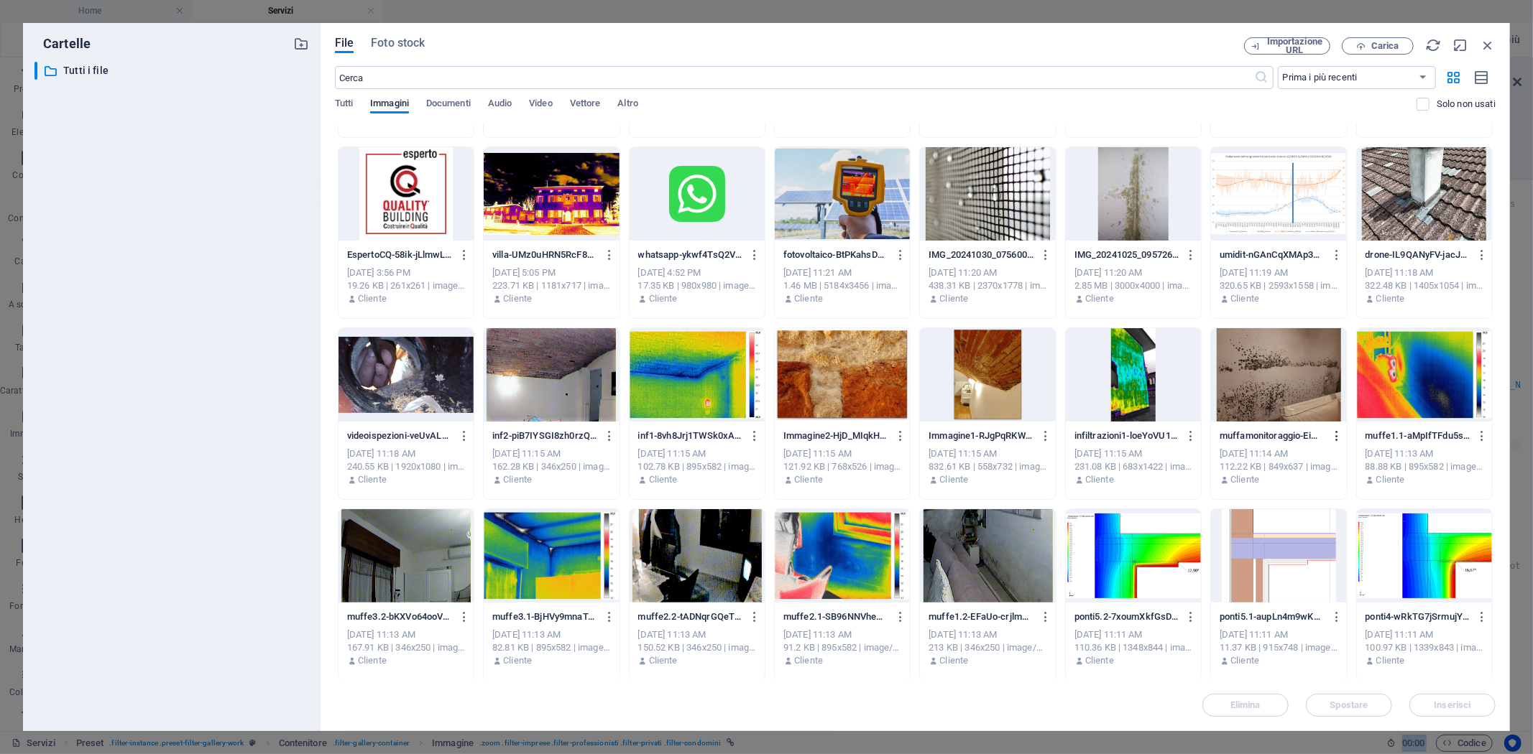
click at [1338, 432] on icon "button" at bounding box center [1337, 436] width 14 height 13
click at [1495, 43] on div at bounding box center [766, 377] width 1533 height 754
click at [1487, 44] on icon "button" at bounding box center [1488, 45] width 16 height 16
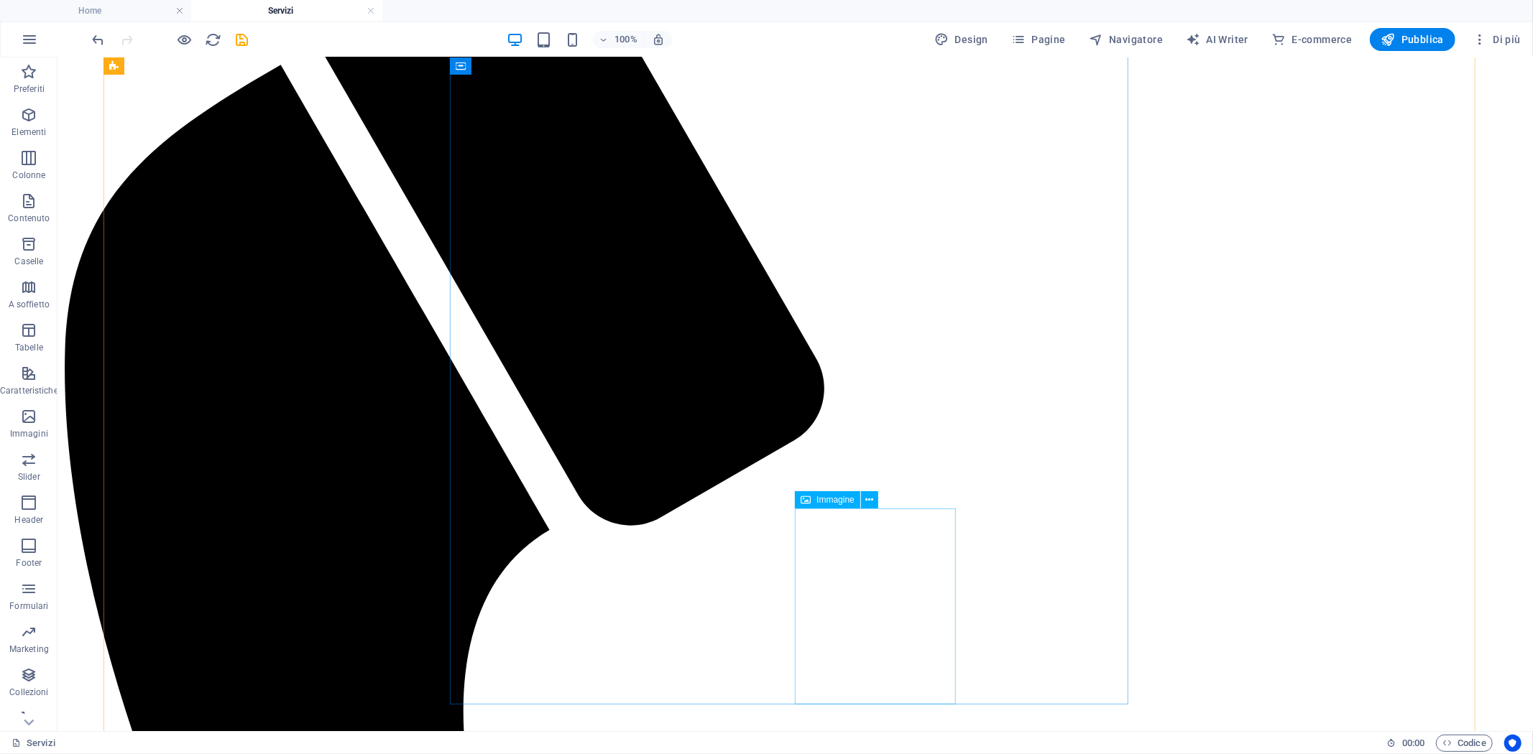
scroll to position [0, 0]
